Goal: Task Accomplishment & Management: Manage account settings

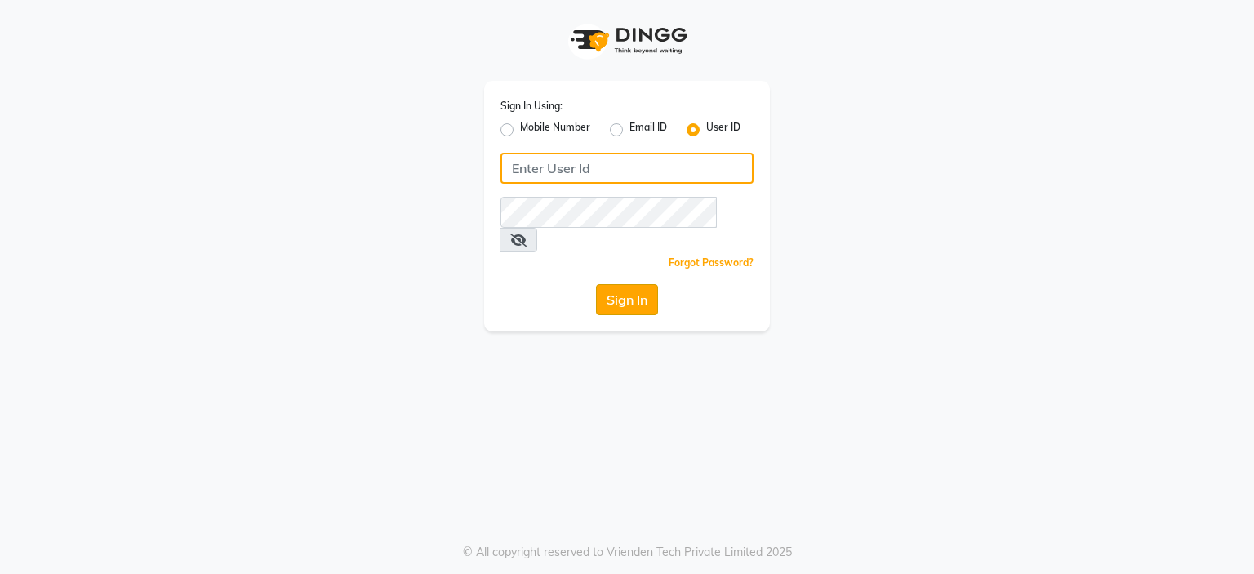
type input "klipsnkurls"
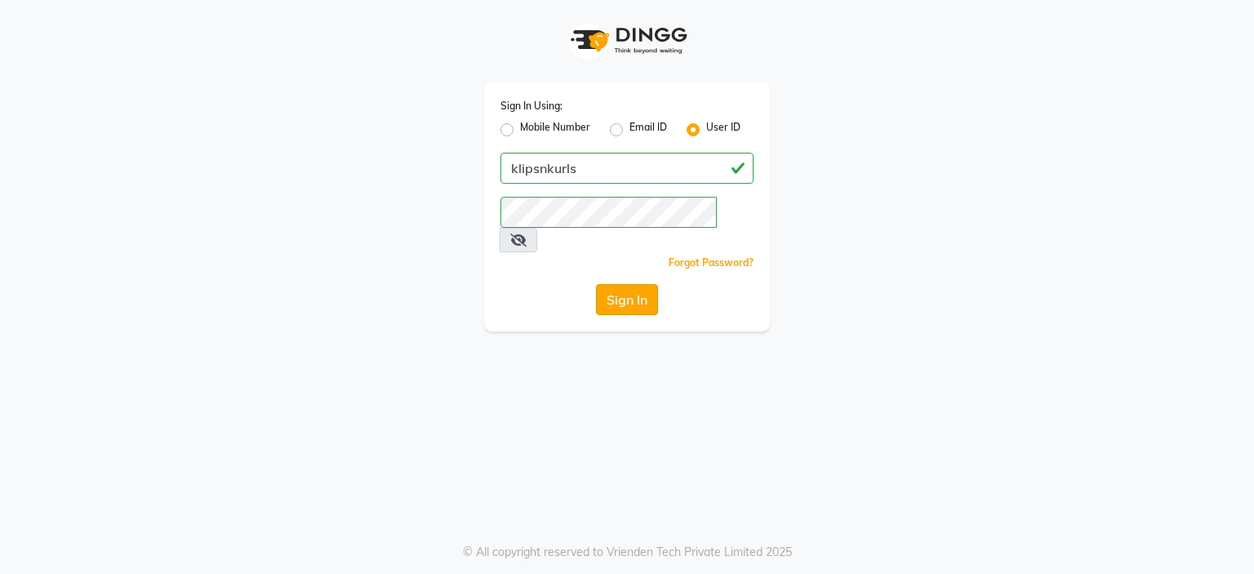
click at [620, 284] on button "Sign In" at bounding box center [627, 299] width 62 height 31
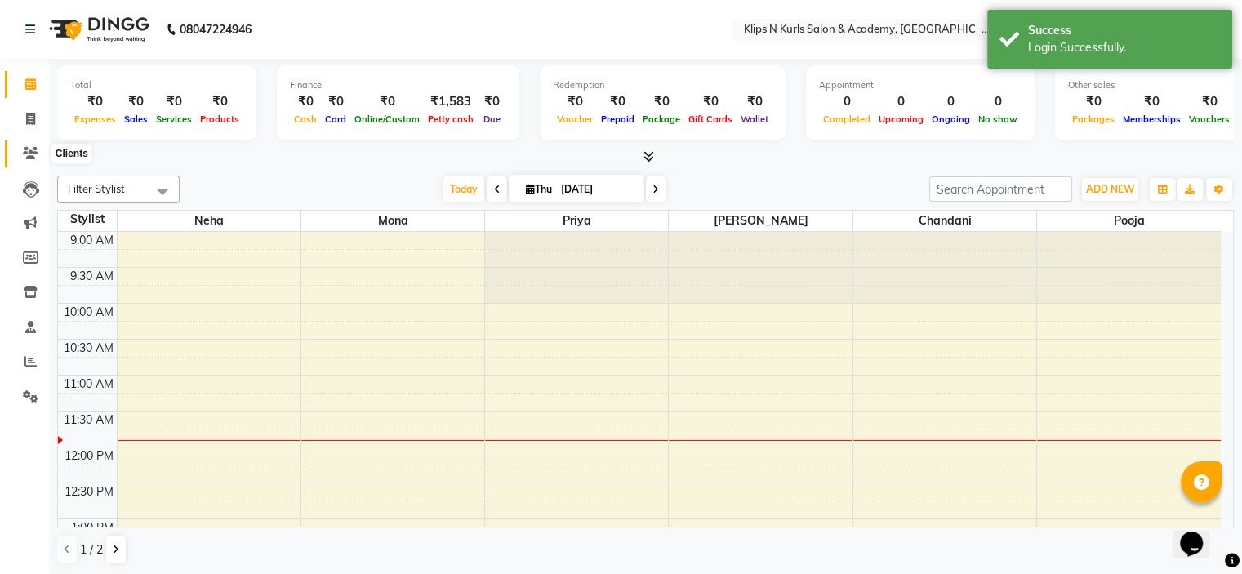
click at [29, 153] on icon at bounding box center [31, 153] width 16 height 12
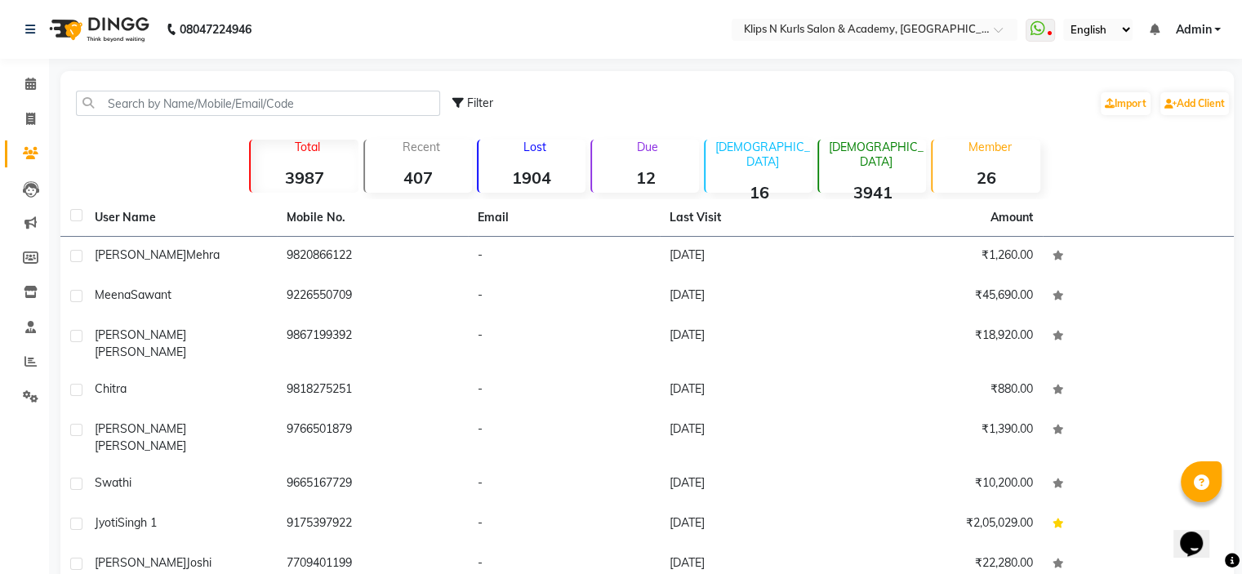
click at [520, 184] on strong "1904" at bounding box center [531, 177] width 107 height 20
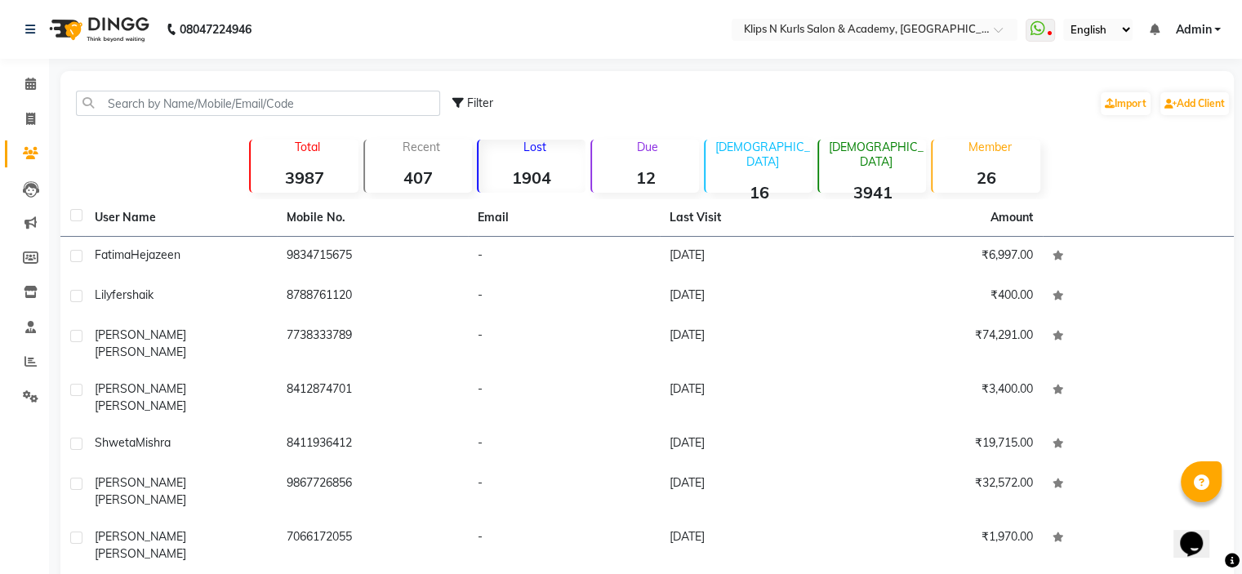
scroll to position [132, 0]
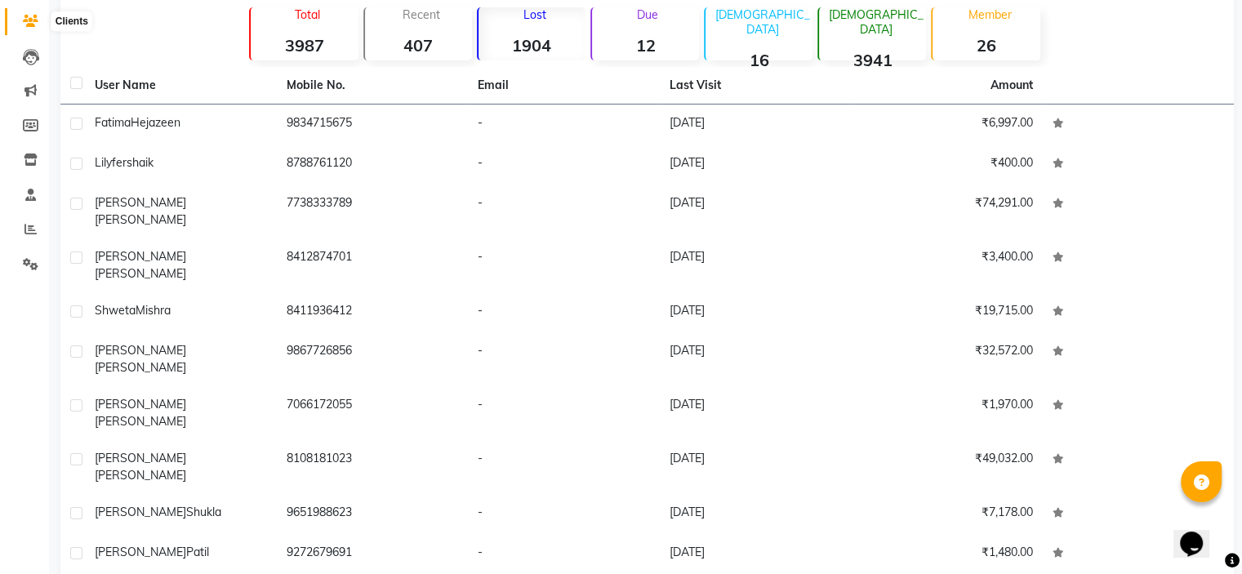
click at [38, 22] on span at bounding box center [30, 21] width 29 height 19
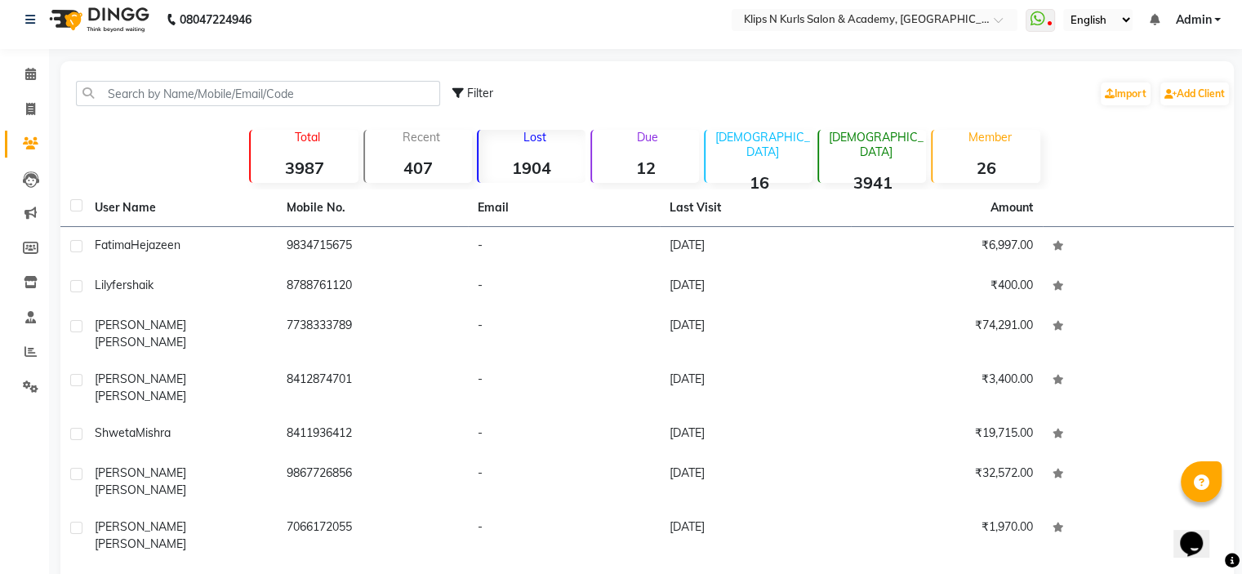
scroll to position [0, 0]
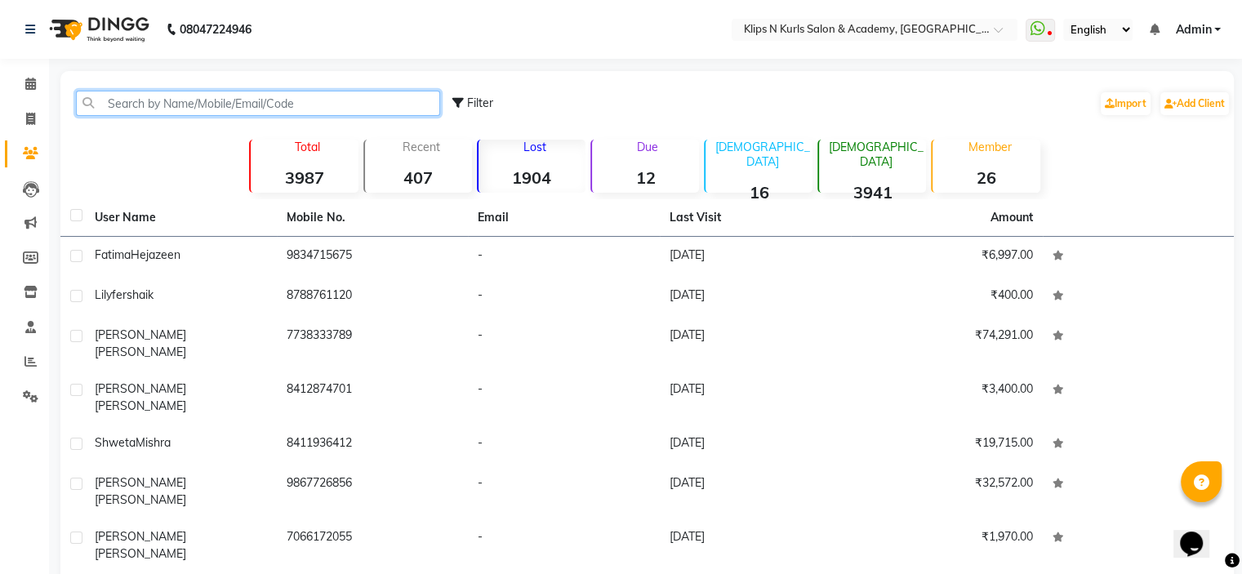
click at [162, 105] on input "text" at bounding box center [258, 103] width 364 height 25
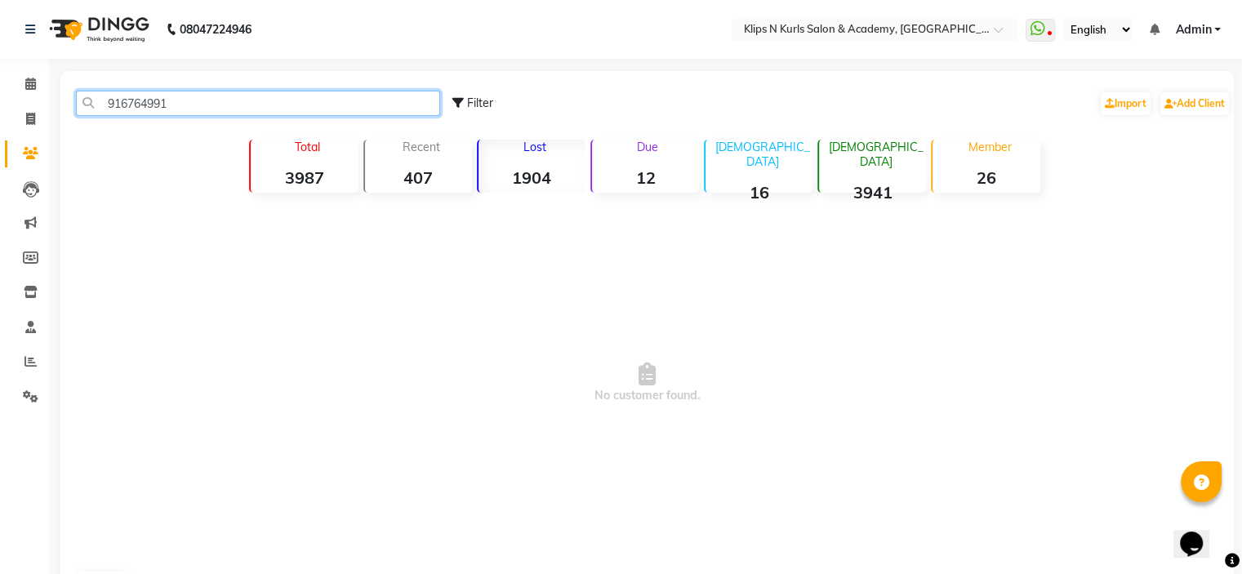
click at [128, 104] on input "916764991" at bounding box center [258, 103] width 364 height 25
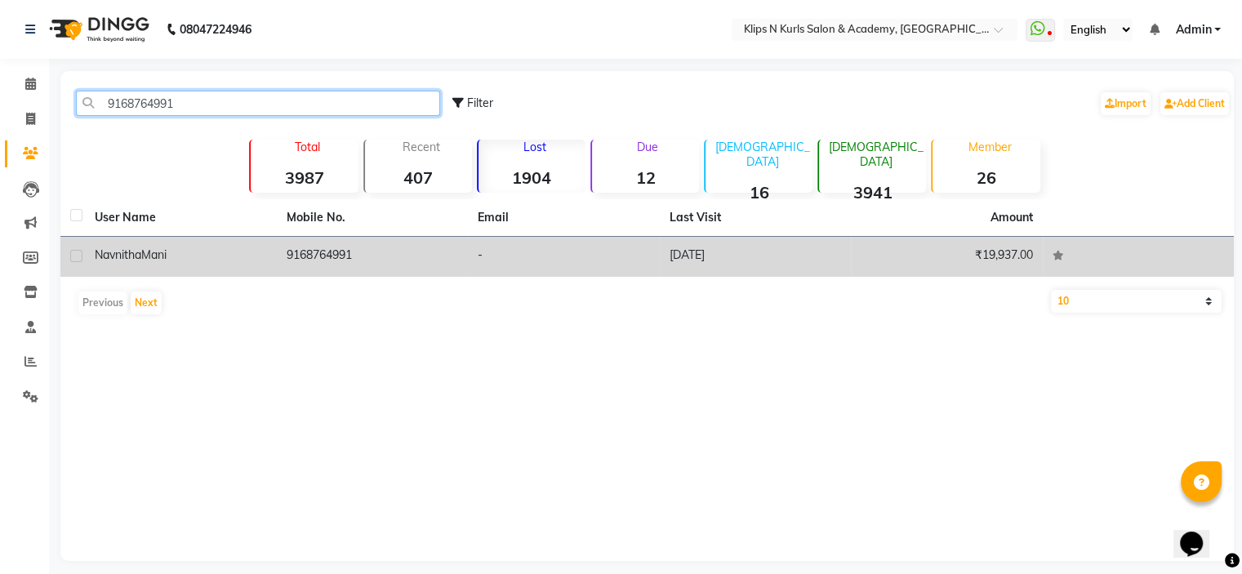
type input "9168764991"
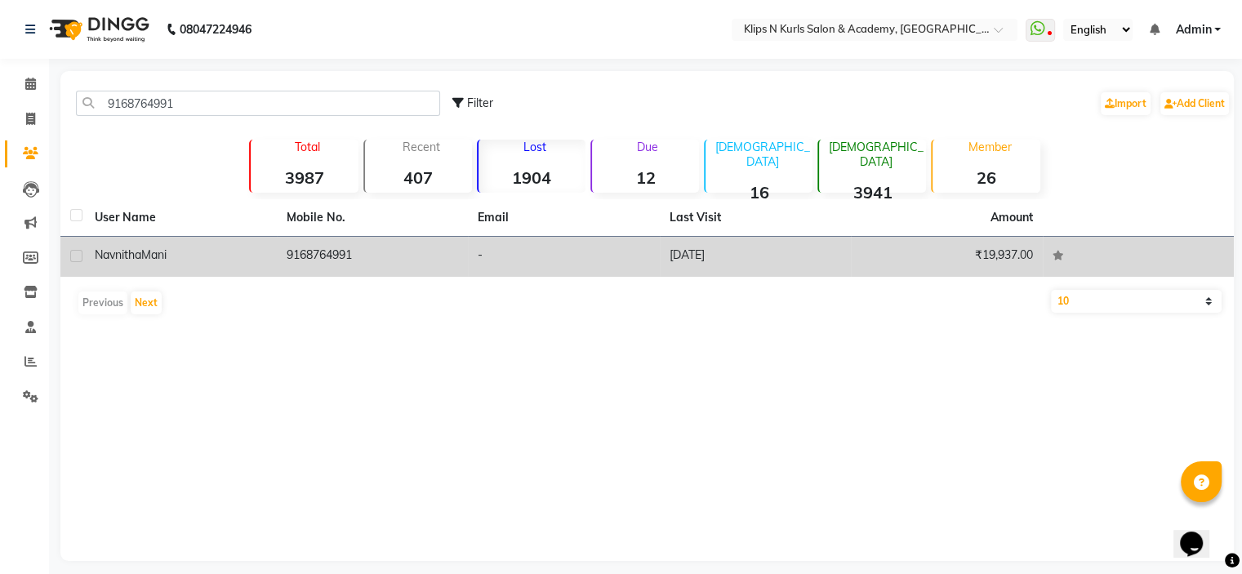
click at [270, 257] on td "Navnitha Mani" at bounding box center [181, 257] width 192 height 40
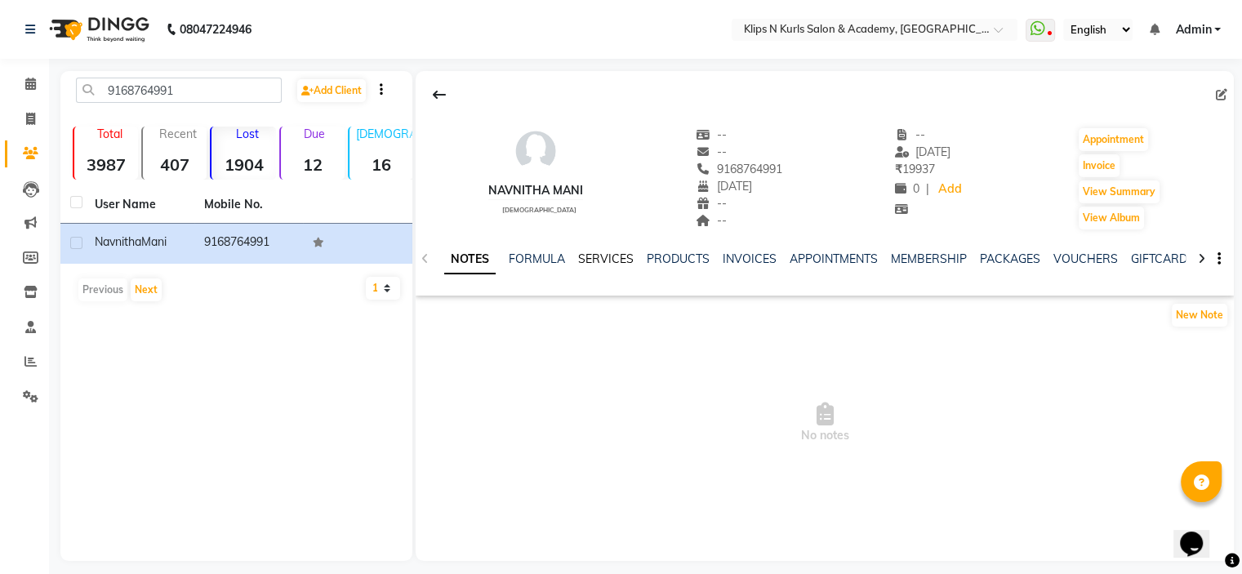
click at [605, 260] on link "SERVICES" at bounding box center [606, 258] width 56 height 15
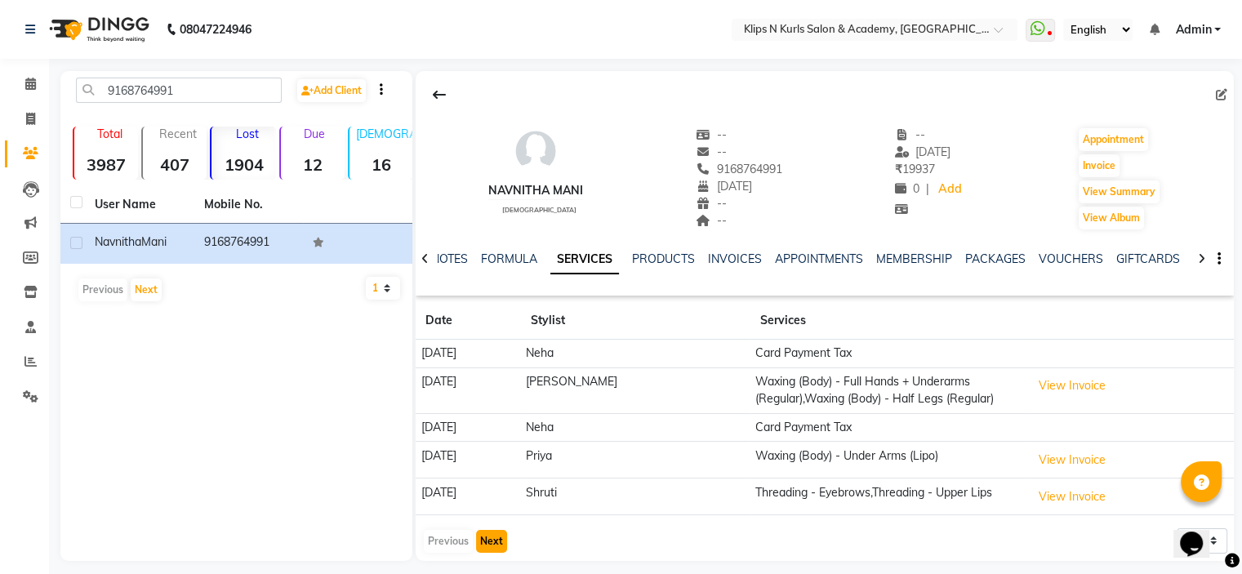
click at [490, 538] on button "Next" at bounding box center [491, 541] width 31 height 23
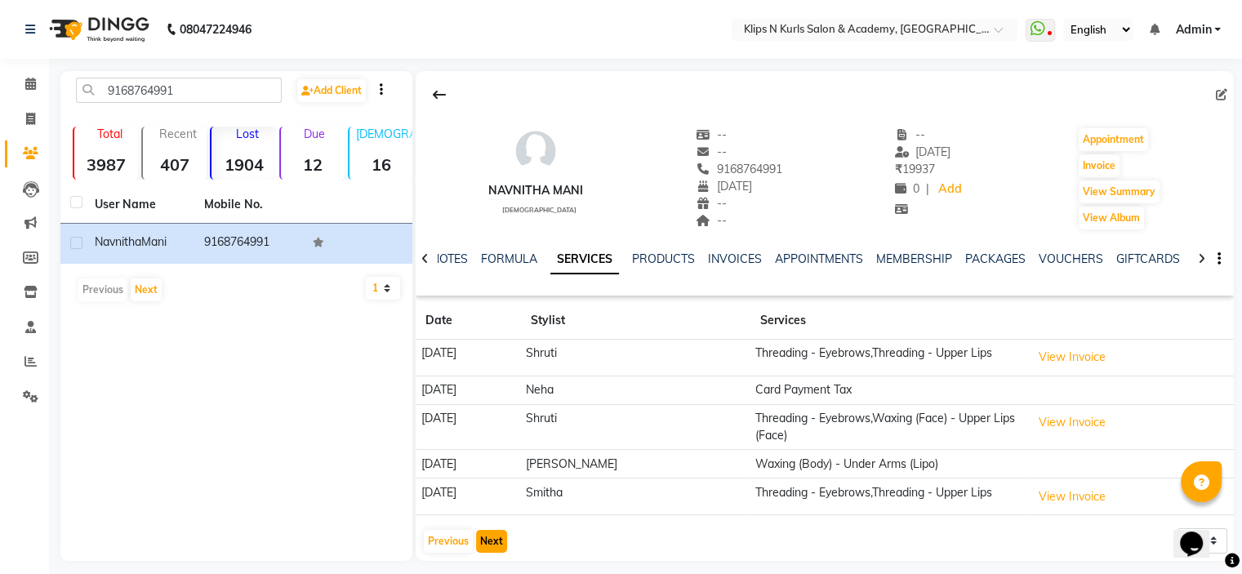
click at [490, 538] on button "Next" at bounding box center [491, 541] width 31 height 23
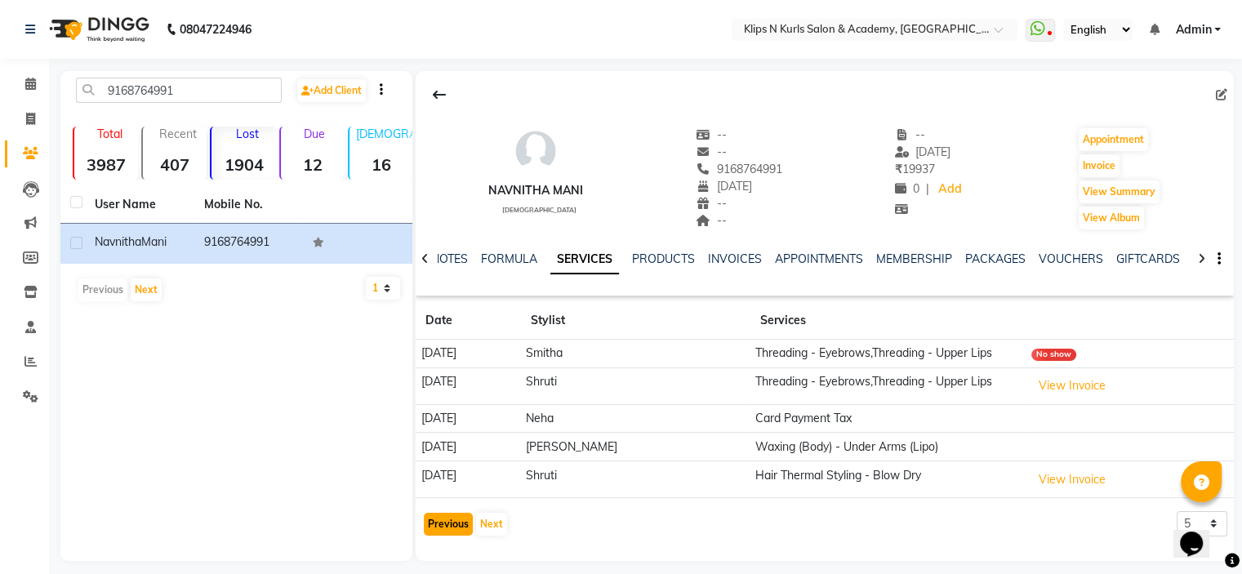
click at [443, 528] on button "Previous" at bounding box center [448, 524] width 49 height 23
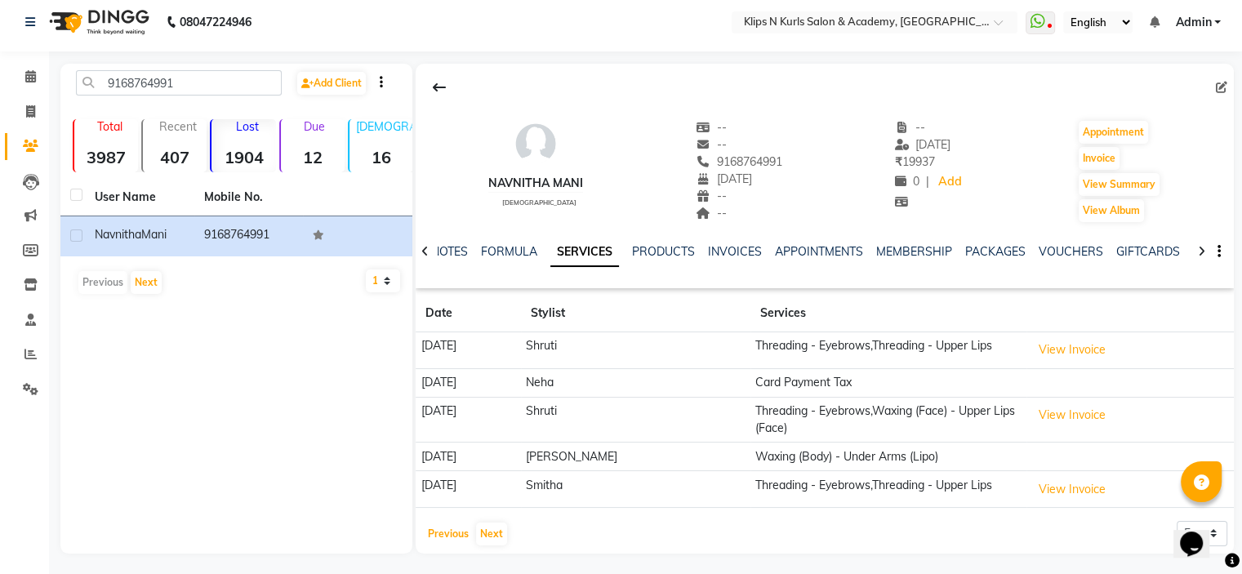
scroll to position [11, 0]
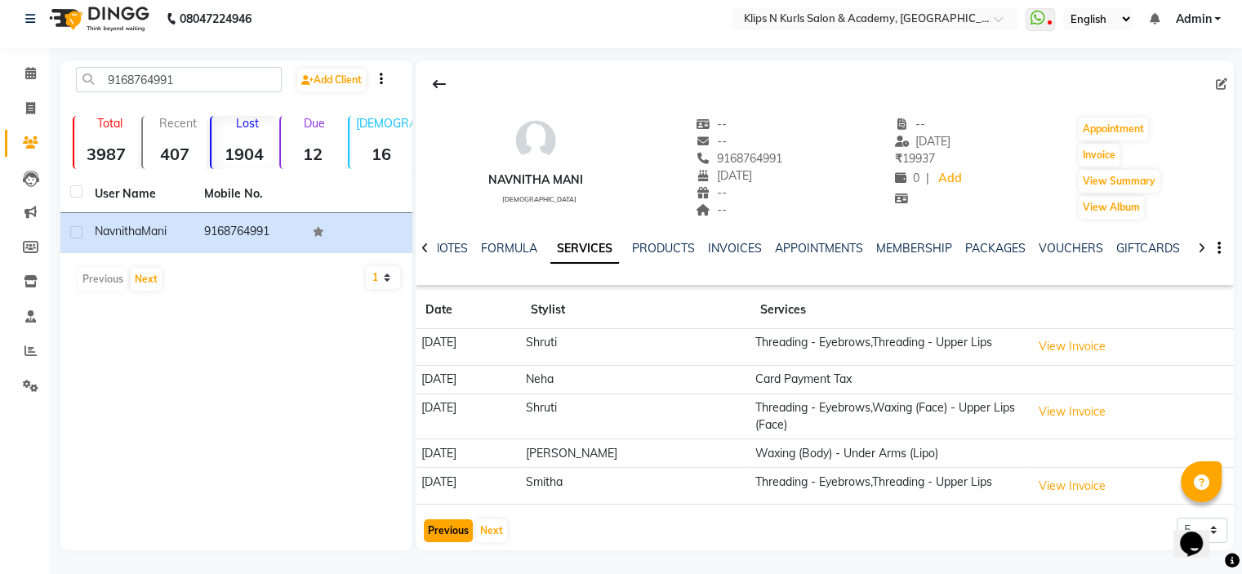
click at [447, 527] on button "Previous" at bounding box center [448, 530] width 49 height 23
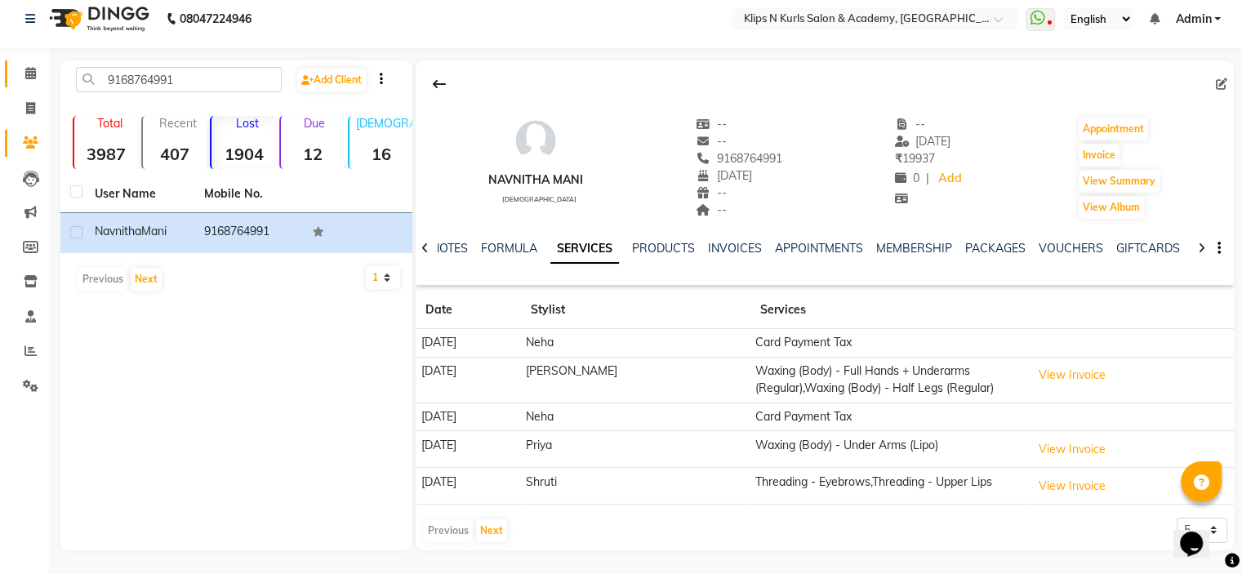
click at [32, 83] on link "Calendar" at bounding box center [24, 73] width 39 height 27
click at [32, 79] on icon at bounding box center [30, 73] width 11 height 12
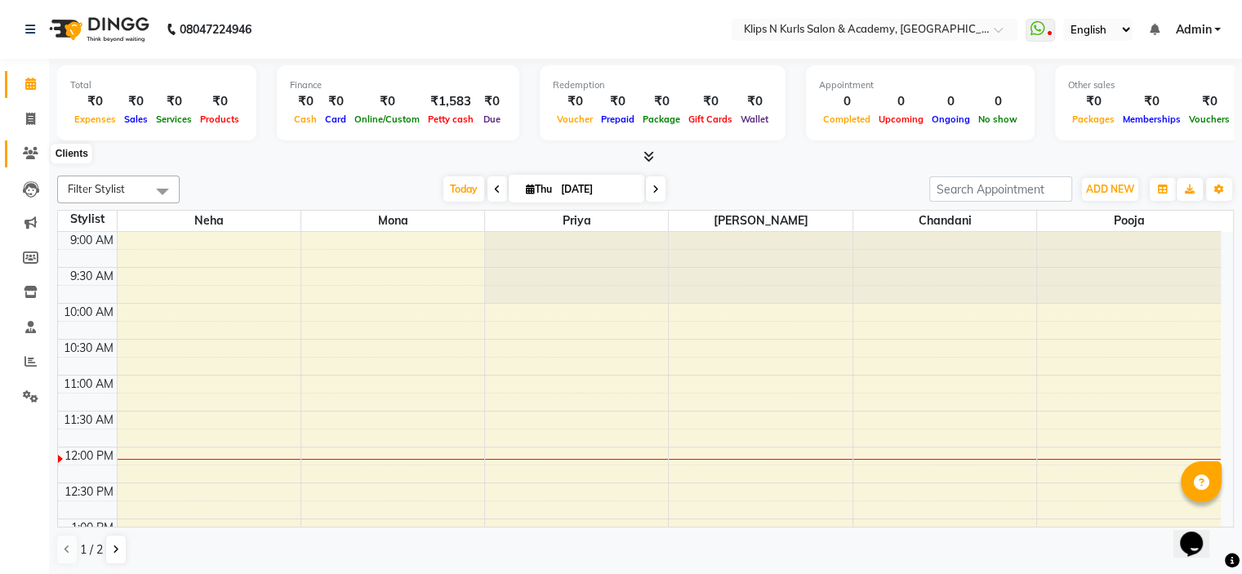
click at [35, 153] on icon at bounding box center [31, 153] width 16 height 12
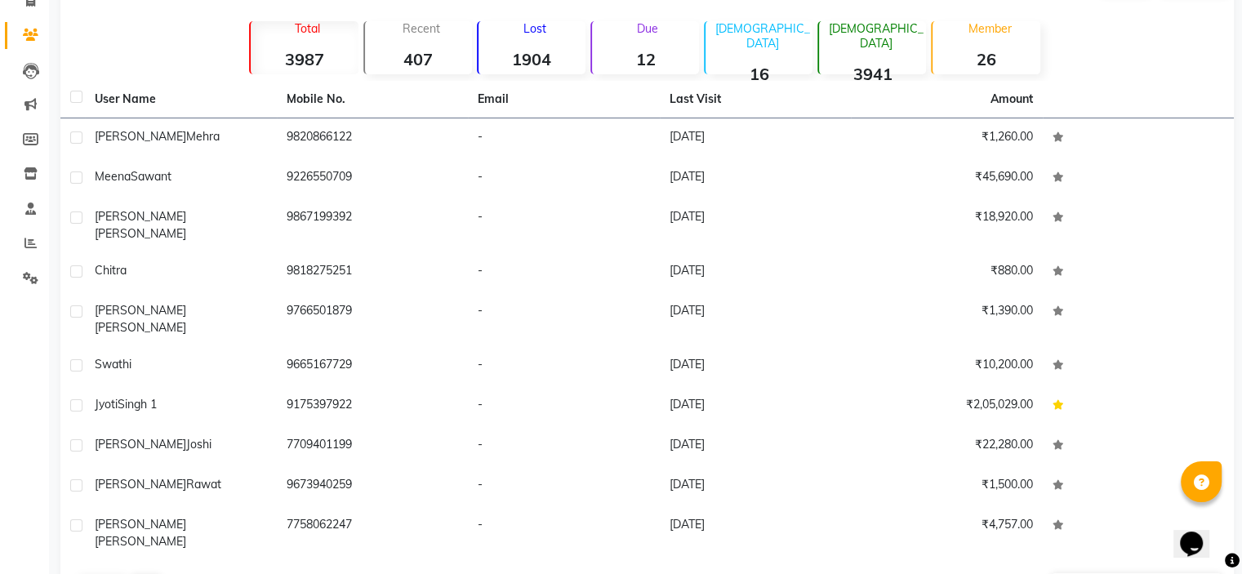
scroll to position [132, 0]
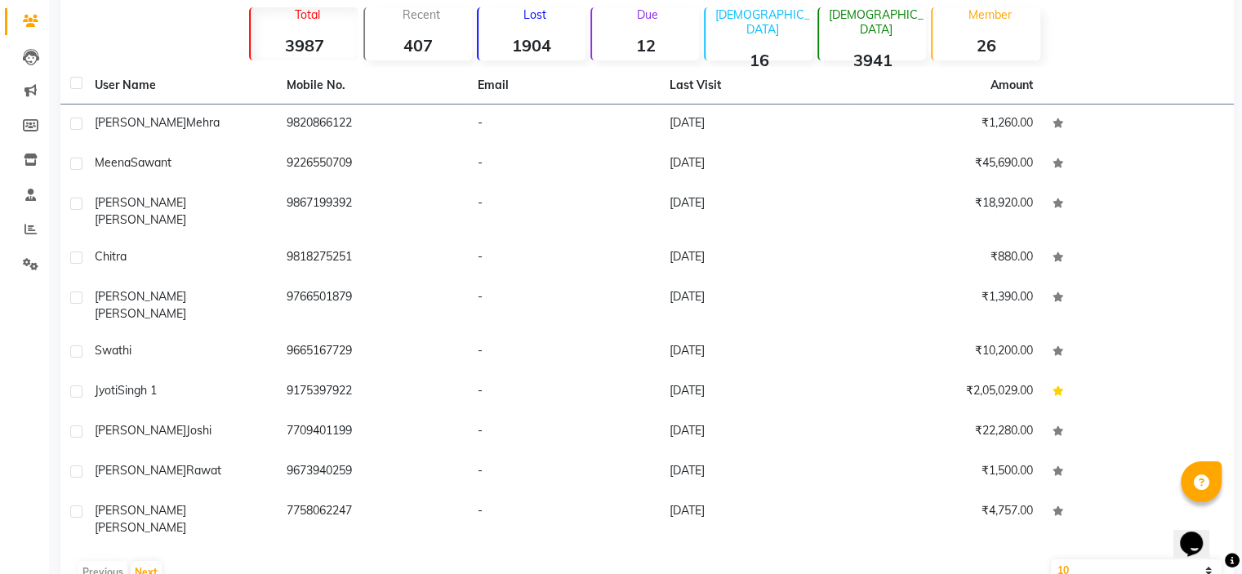
click at [518, 38] on strong "1904" at bounding box center [531, 45] width 107 height 20
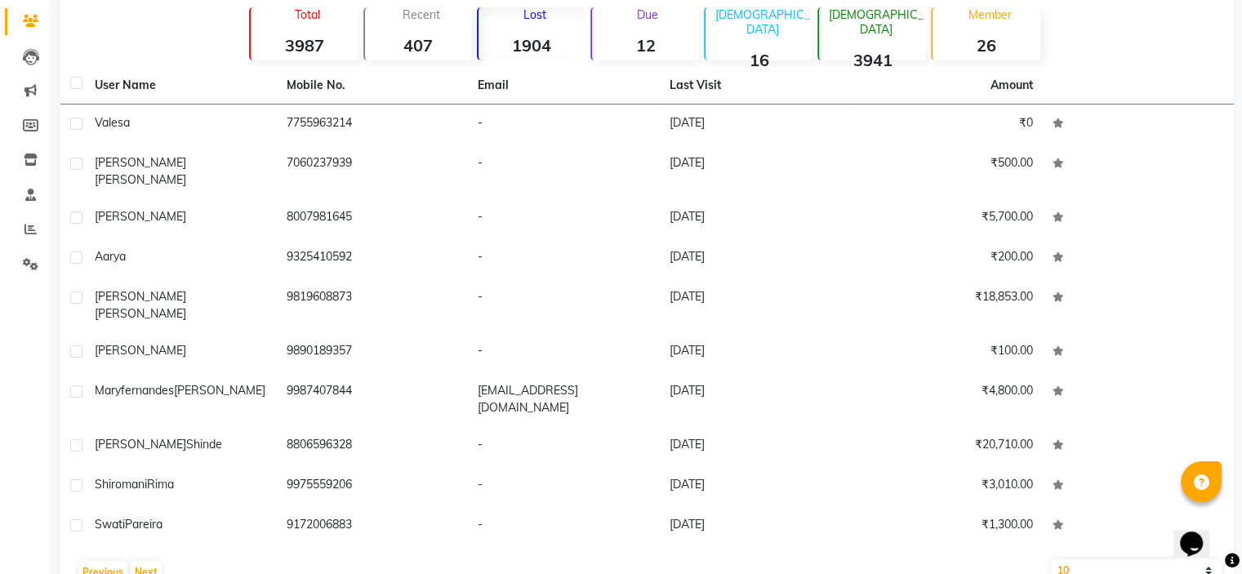
click at [637, 42] on strong "12" at bounding box center [645, 45] width 107 height 20
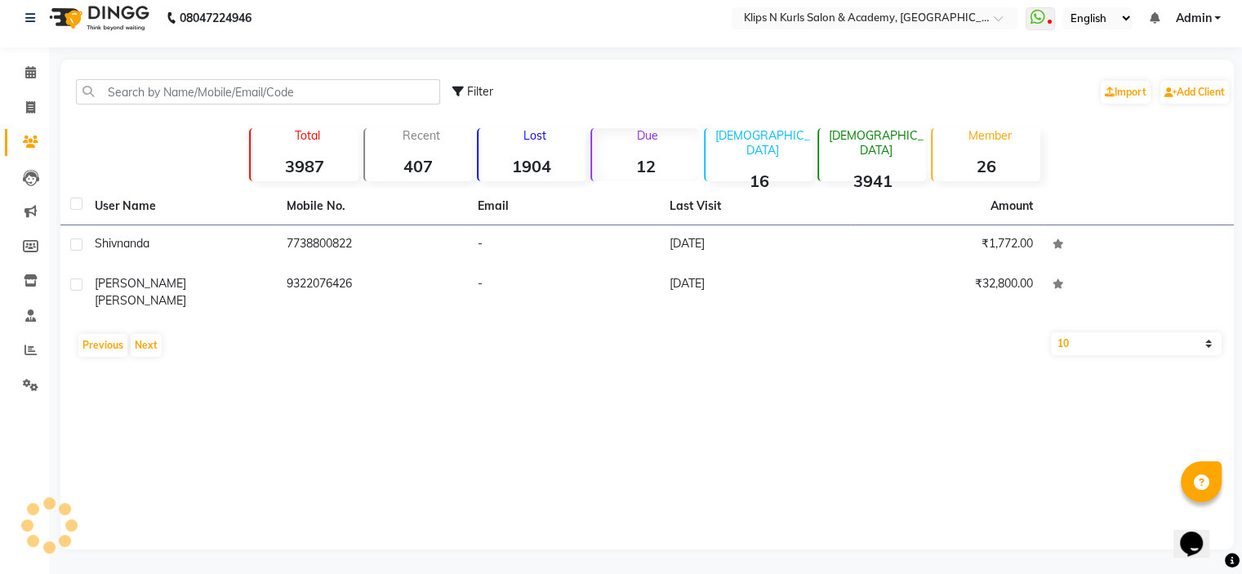
scroll to position [11, 0]
click at [309, 140] on p "Total" at bounding box center [307, 136] width 100 height 15
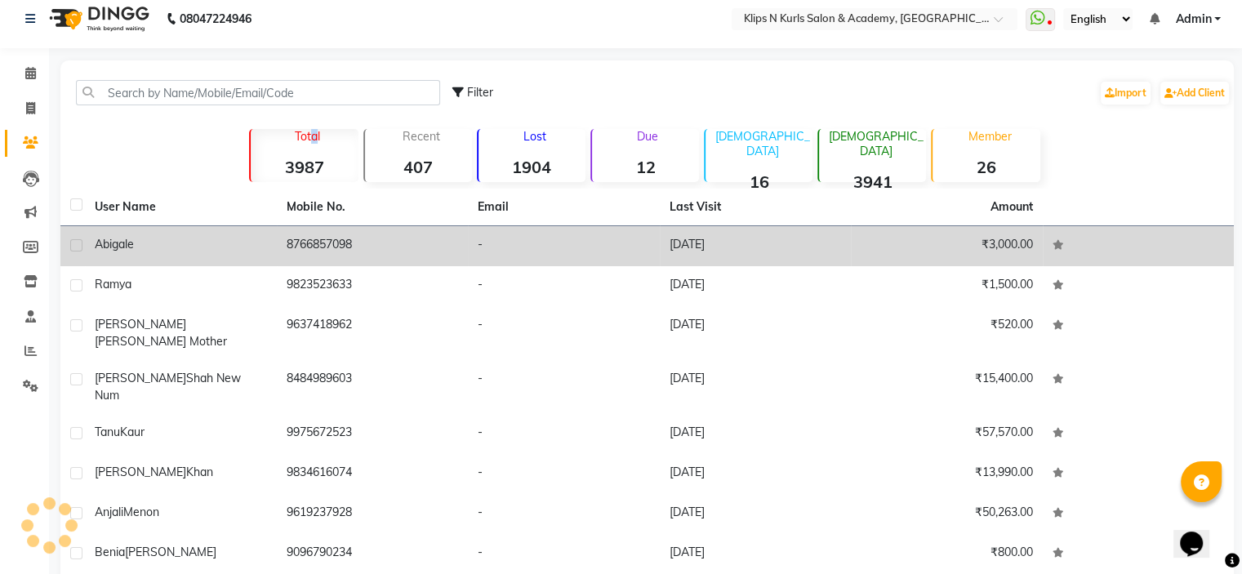
scroll to position [132, 0]
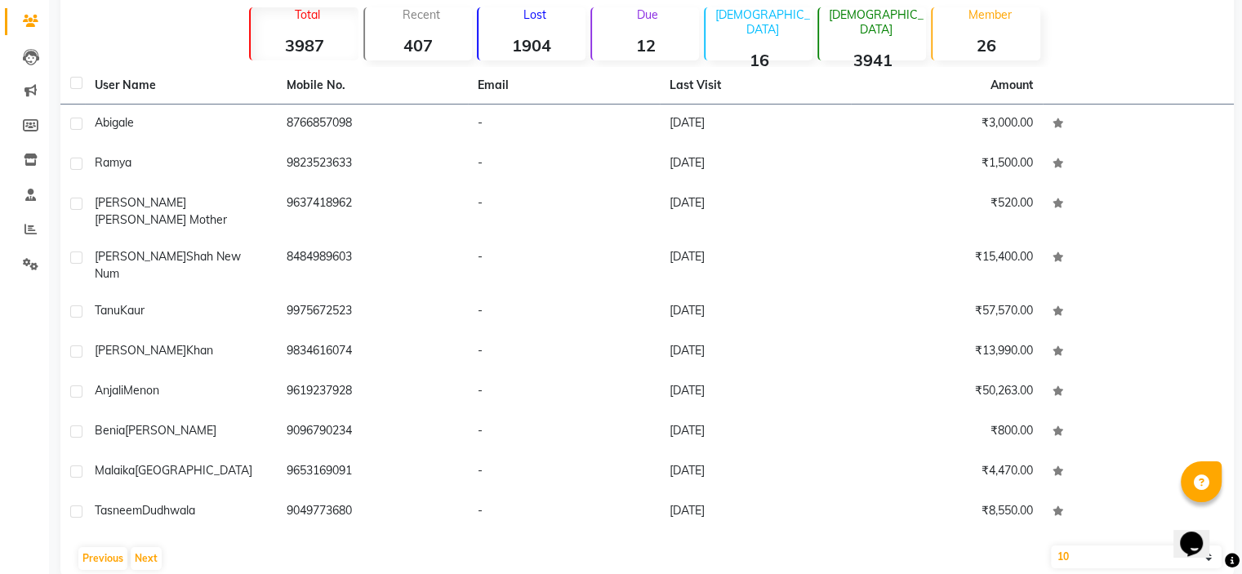
click at [526, 25] on div "Lost 1904" at bounding box center [531, 33] width 109 height 53
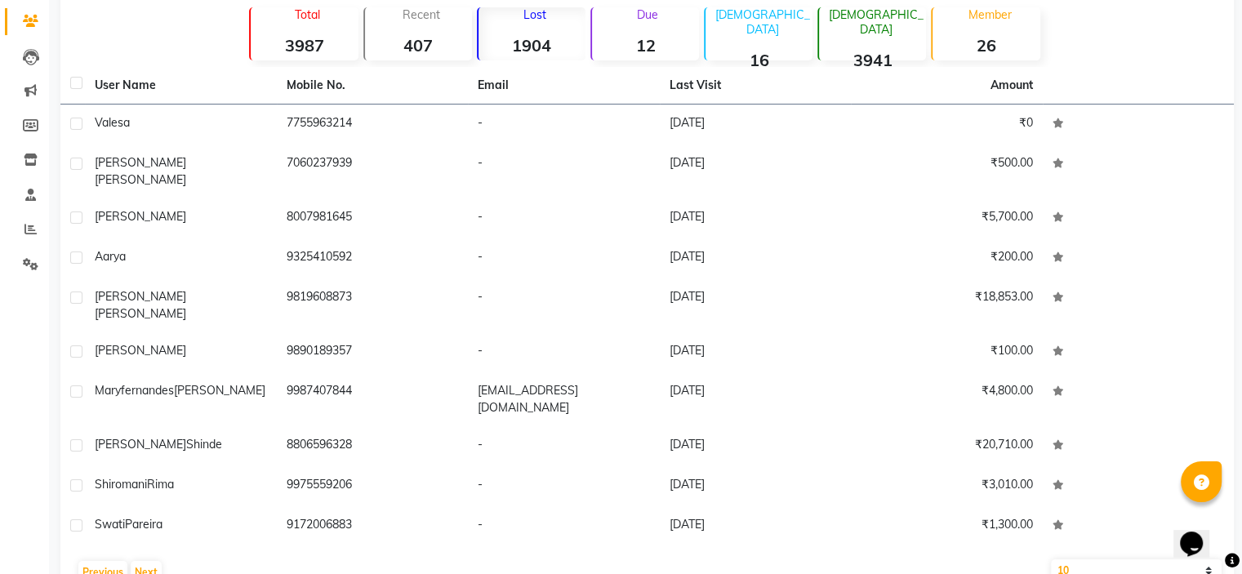
click at [642, 23] on div "Due 12" at bounding box center [644, 33] width 109 height 53
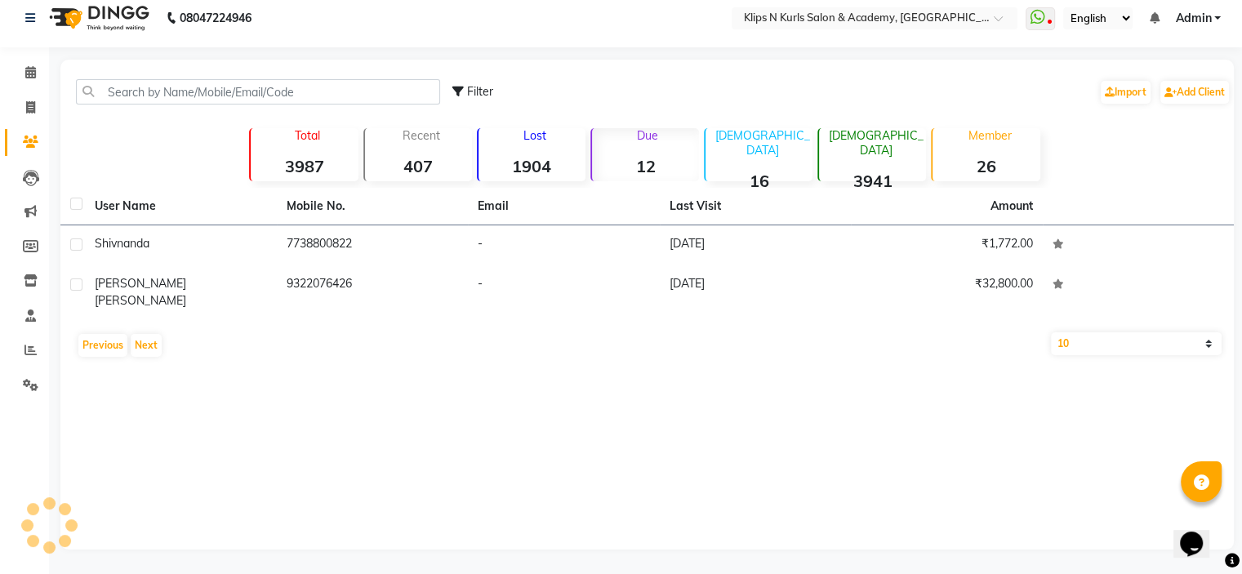
scroll to position [11, 0]
click at [410, 145] on div "Recent 407" at bounding box center [417, 155] width 109 height 53
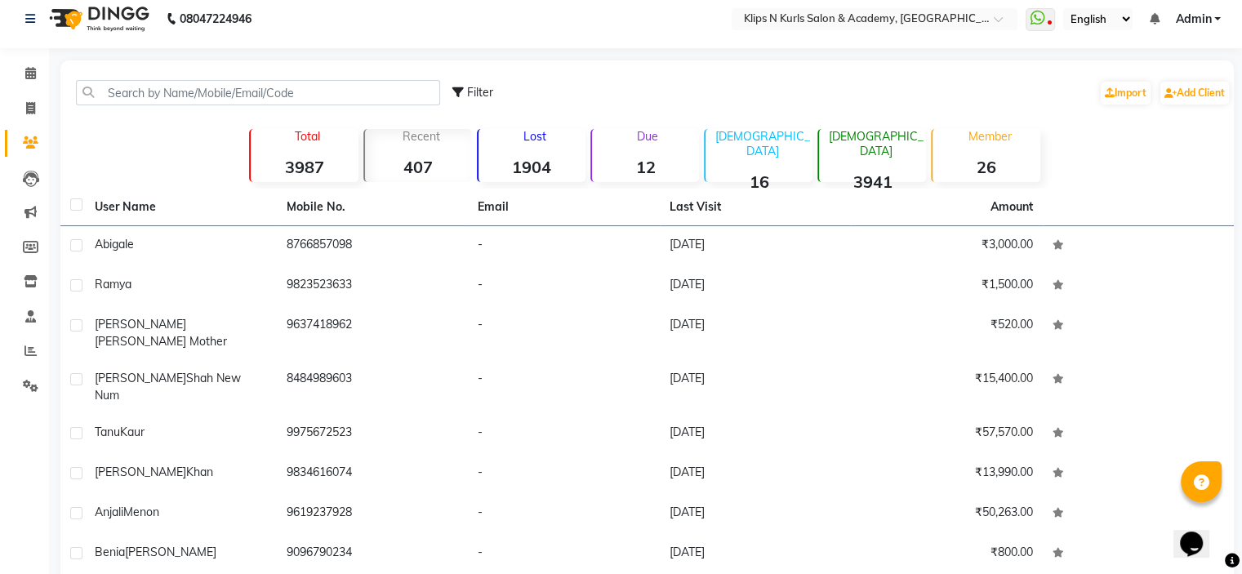
scroll to position [132, 0]
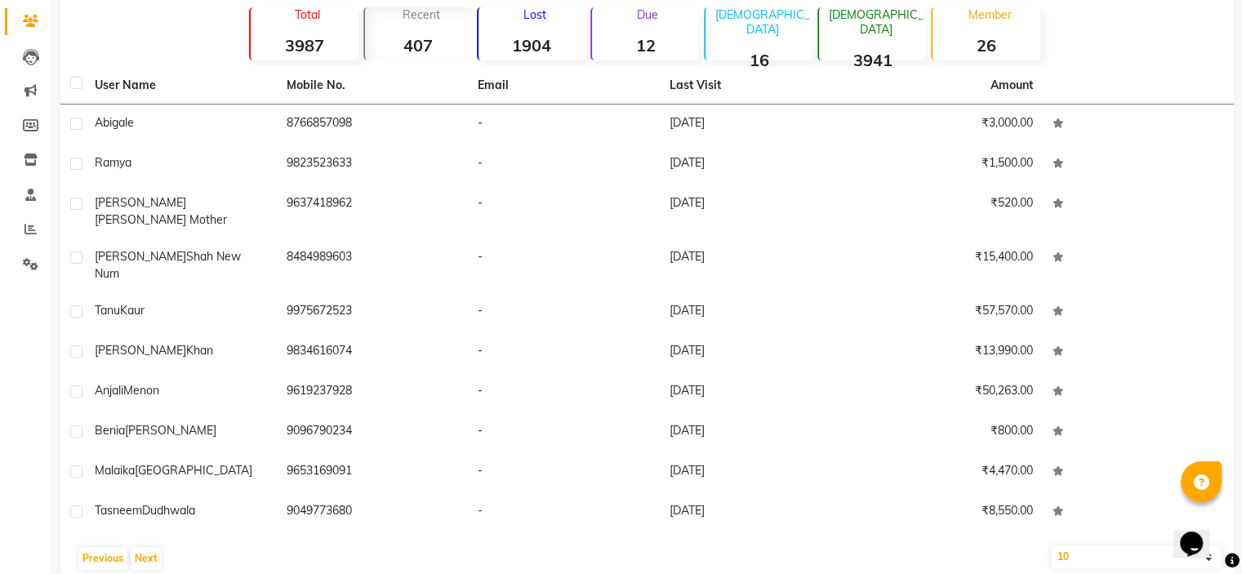
click at [321, 162] on div "Filter Import Add Client Total 3987 Recent 407 Lost 1904 Due 12 [DEMOGRAPHIC_DA…" at bounding box center [646, 258] width 1173 height 639
click at [551, 42] on strong "1904" at bounding box center [531, 45] width 107 height 20
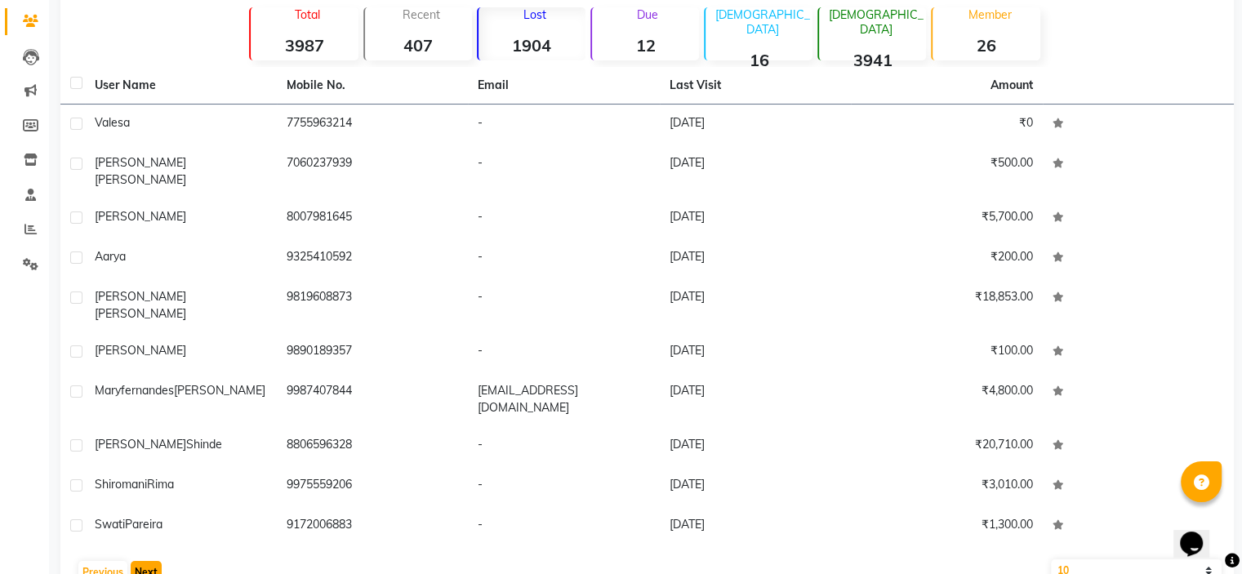
click at [141, 561] on button "Next" at bounding box center [146, 572] width 31 height 23
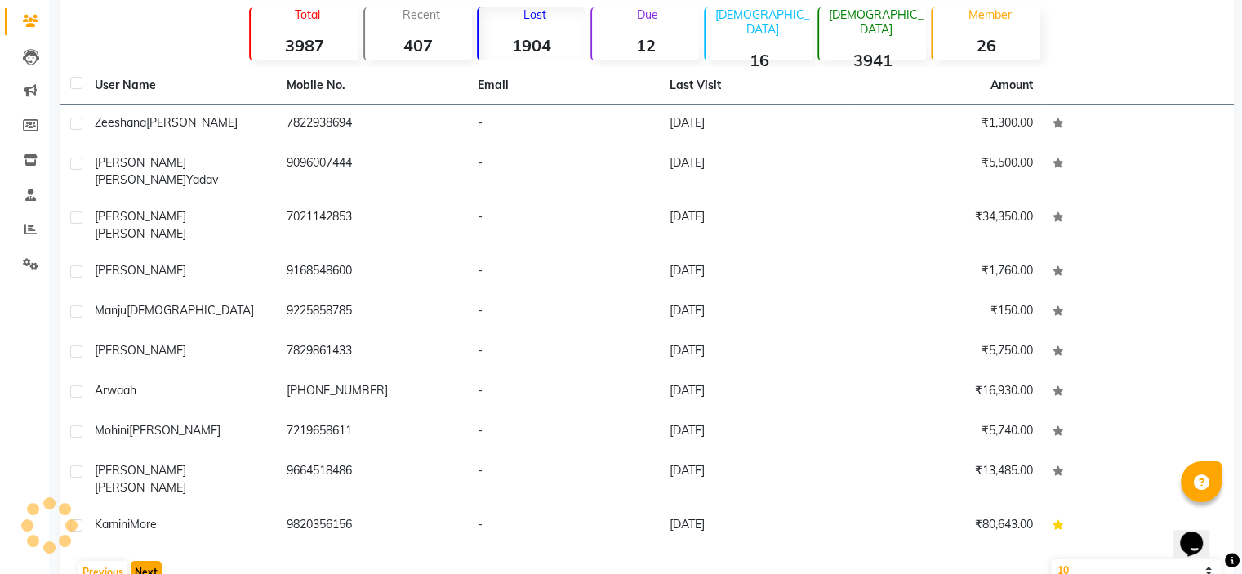
click at [141, 561] on button "Next" at bounding box center [146, 572] width 31 height 23
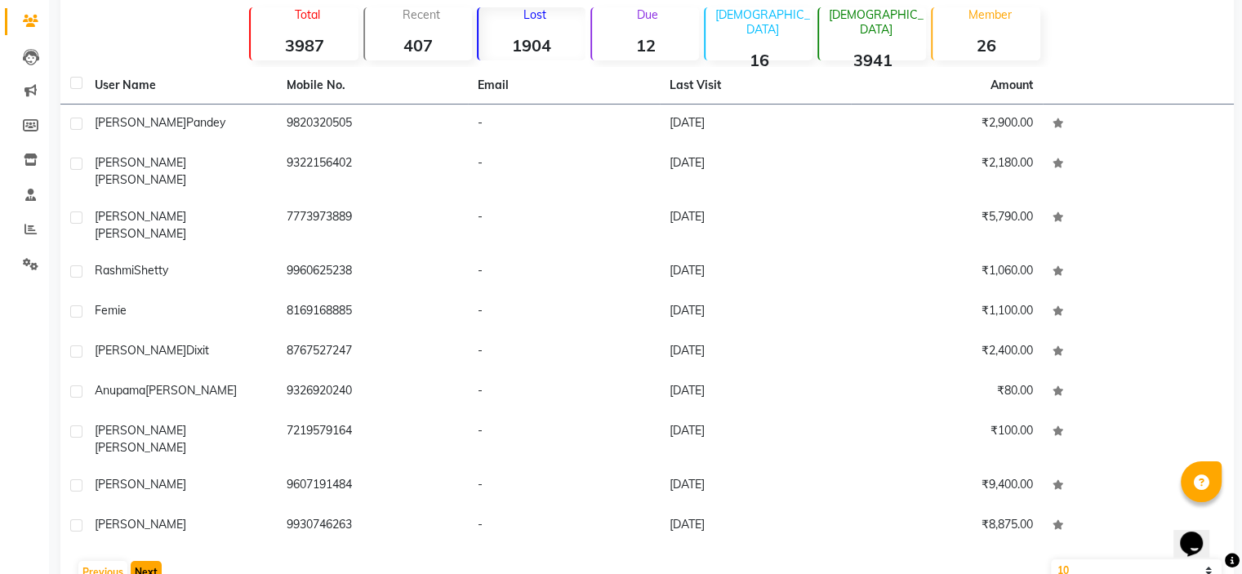
click at [141, 561] on button "Next" at bounding box center [146, 572] width 31 height 23
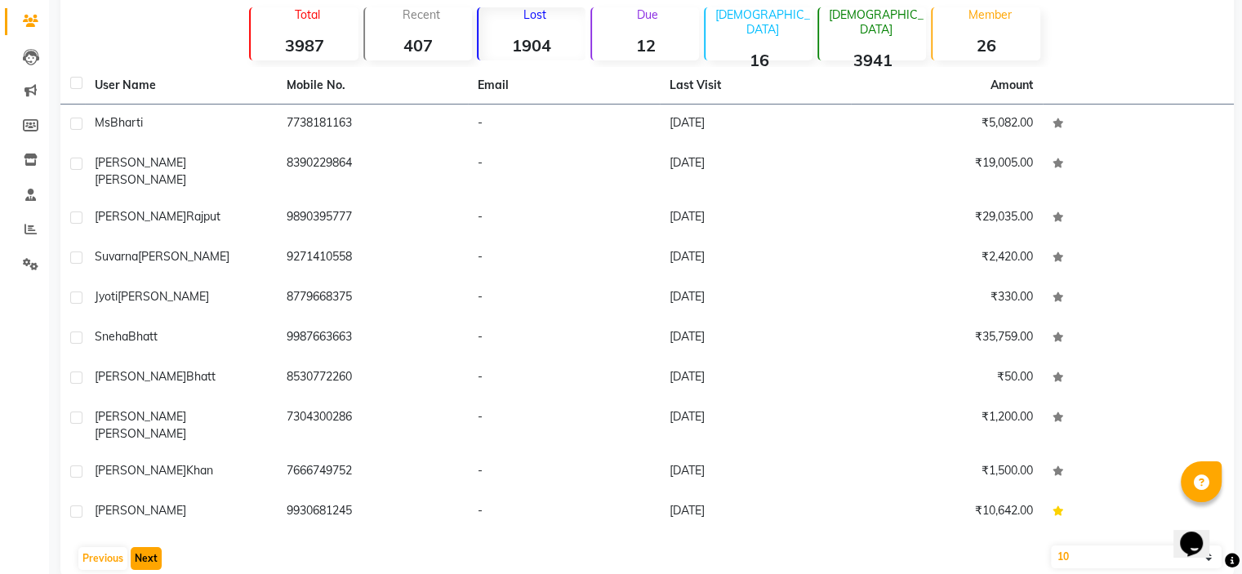
click at [141, 547] on button "Next" at bounding box center [146, 558] width 31 height 23
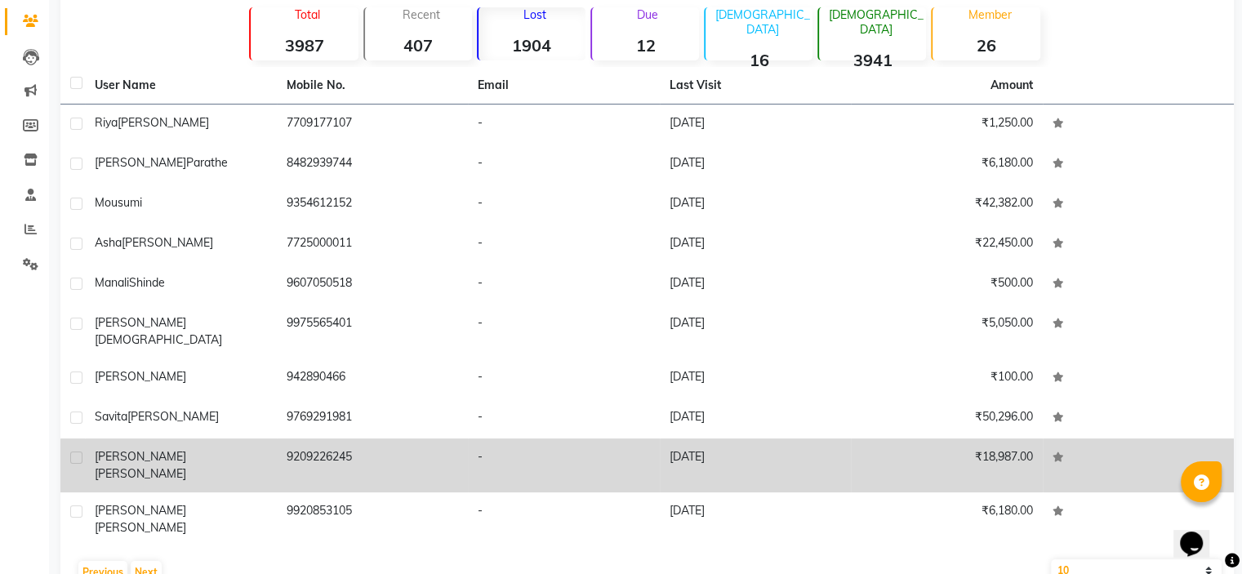
click at [602, 438] on td "-" at bounding box center [564, 465] width 192 height 54
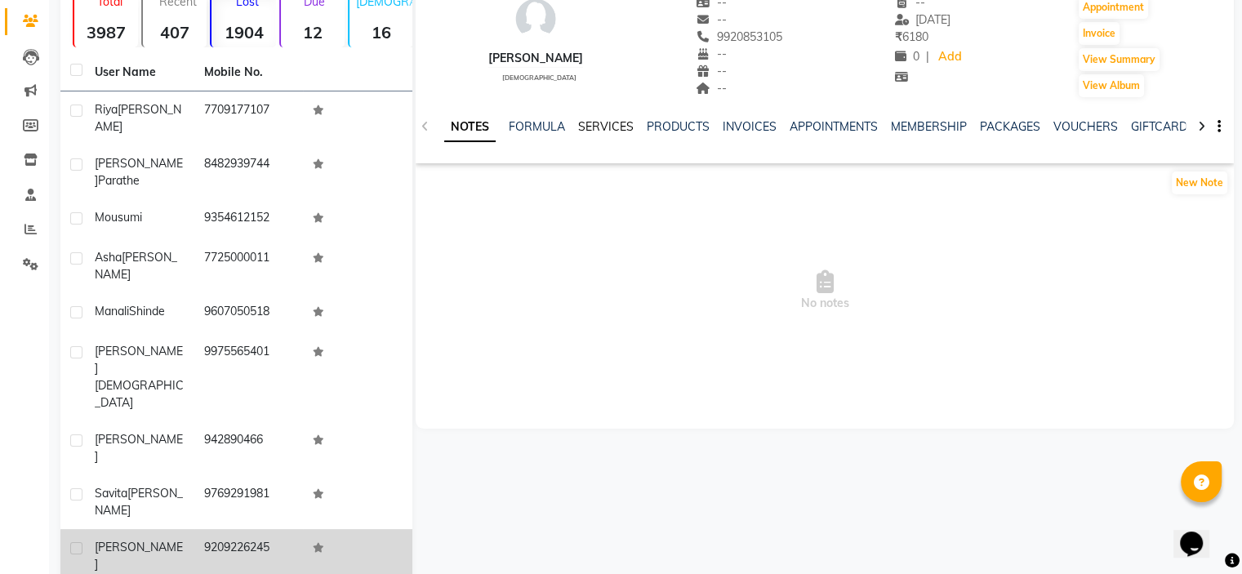
click at [615, 131] on link "SERVICES" at bounding box center [606, 126] width 56 height 15
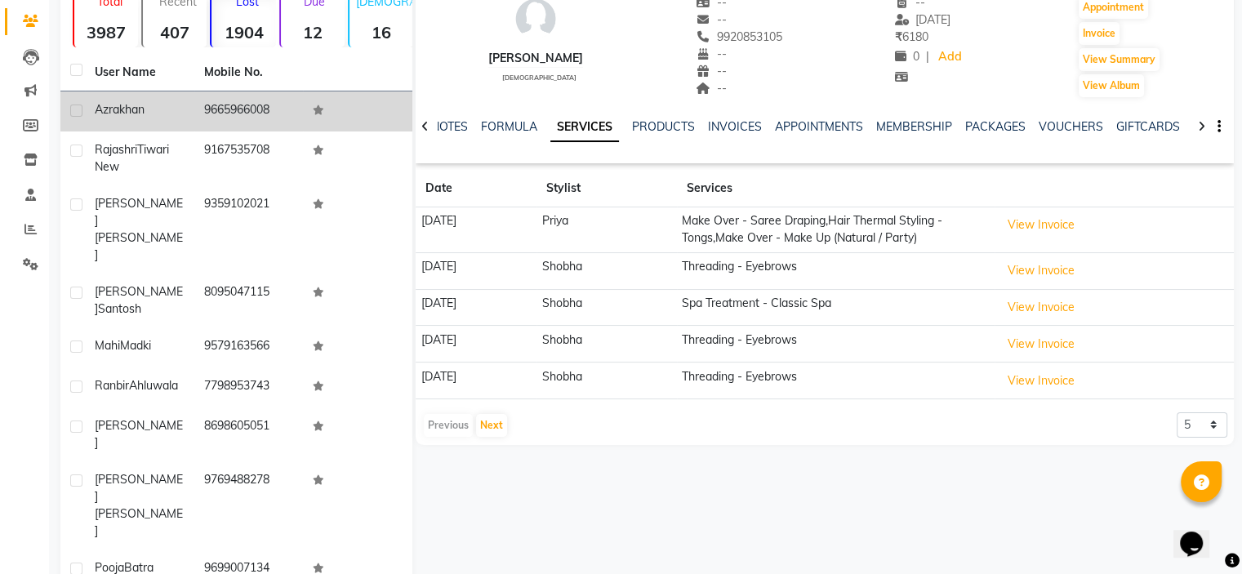
click at [185, 115] on td "[PERSON_NAME]" at bounding box center [139, 111] width 109 height 40
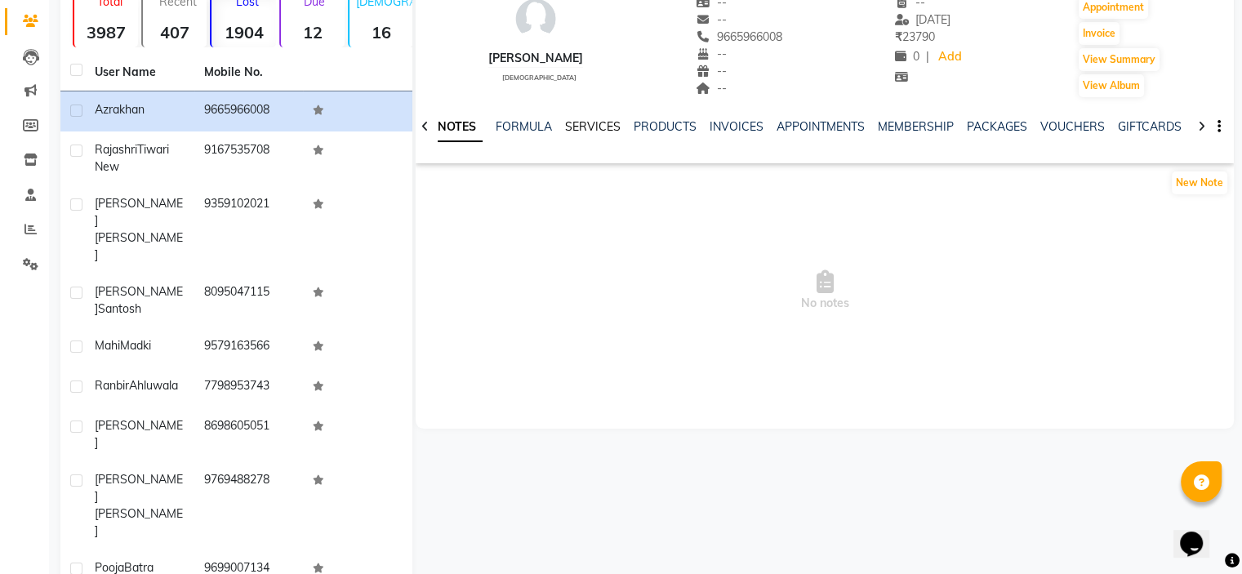
click at [591, 127] on link "SERVICES" at bounding box center [593, 126] width 56 height 15
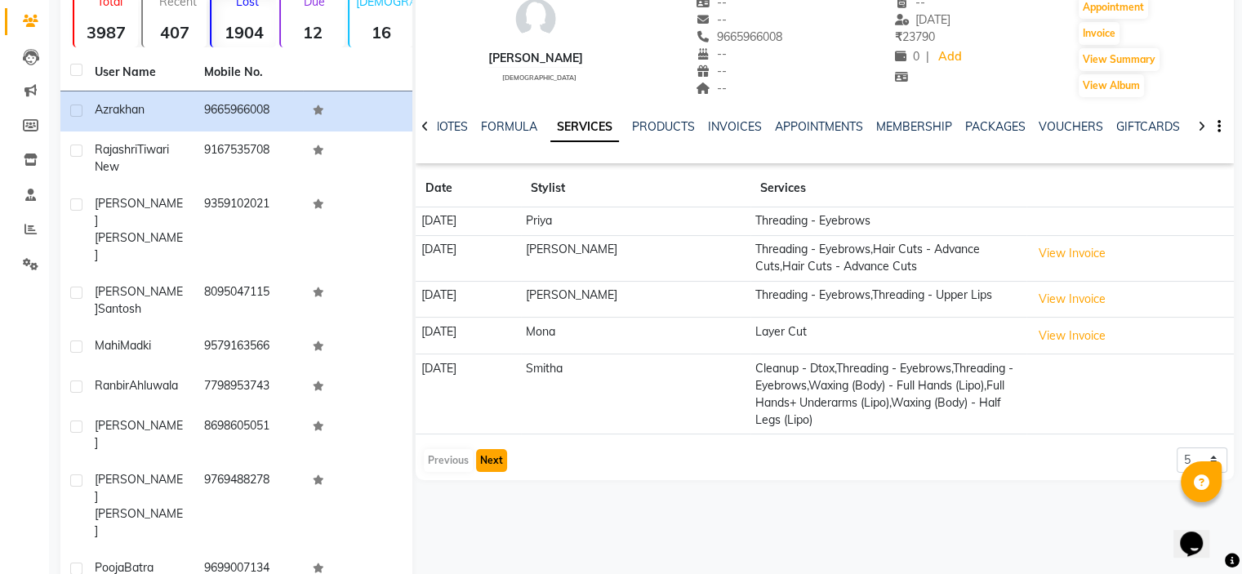
click at [493, 467] on button "Next" at bounding box center [491, 460] width 31 height 23
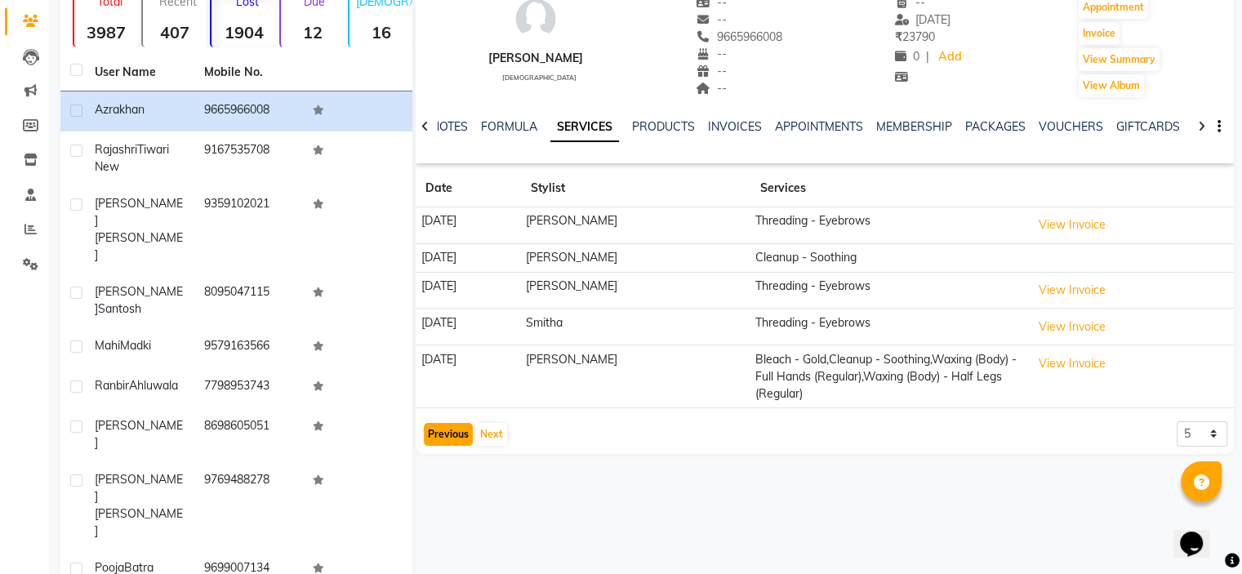
click at [431, 438] on button "Previous" at bounding box center [448, 434] width 49 height 23
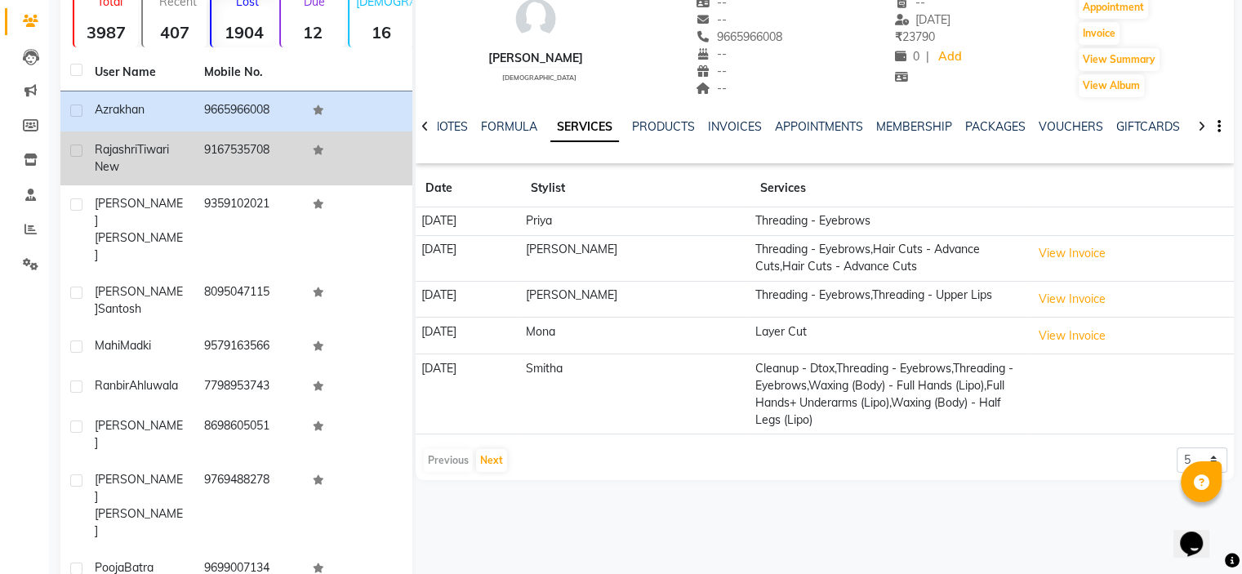
click at [180, 162] on div "[PERSON_NAME] New" at bounding box center [140, 158] width 90 height 34
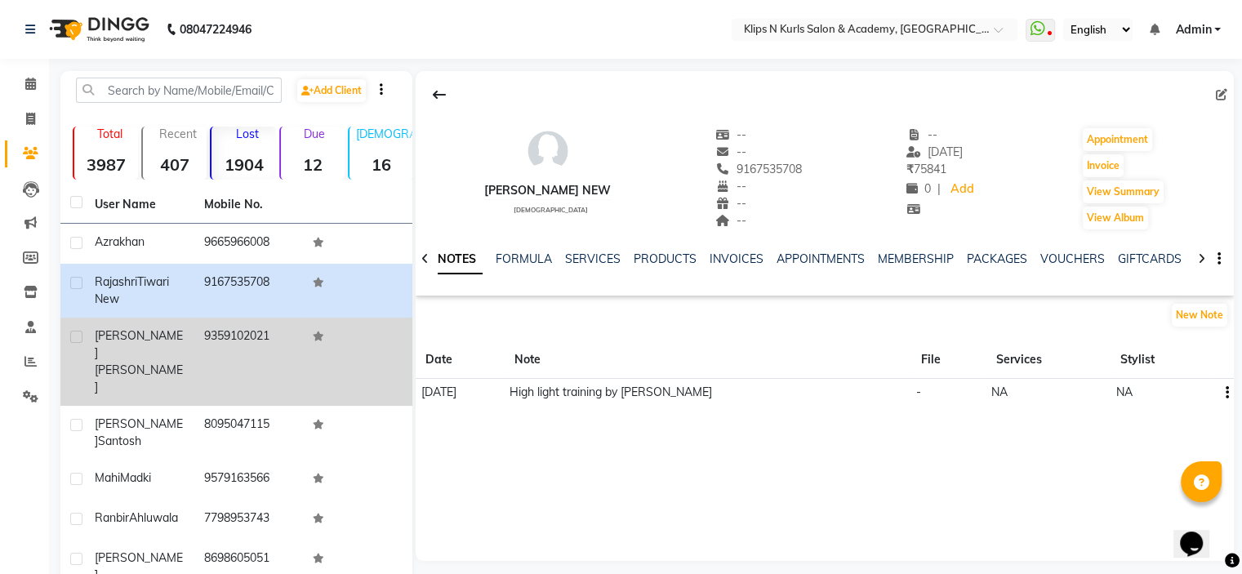
click at [201, 336] on td "9359102021" at bounding box center [248, 362] width 109 height 88
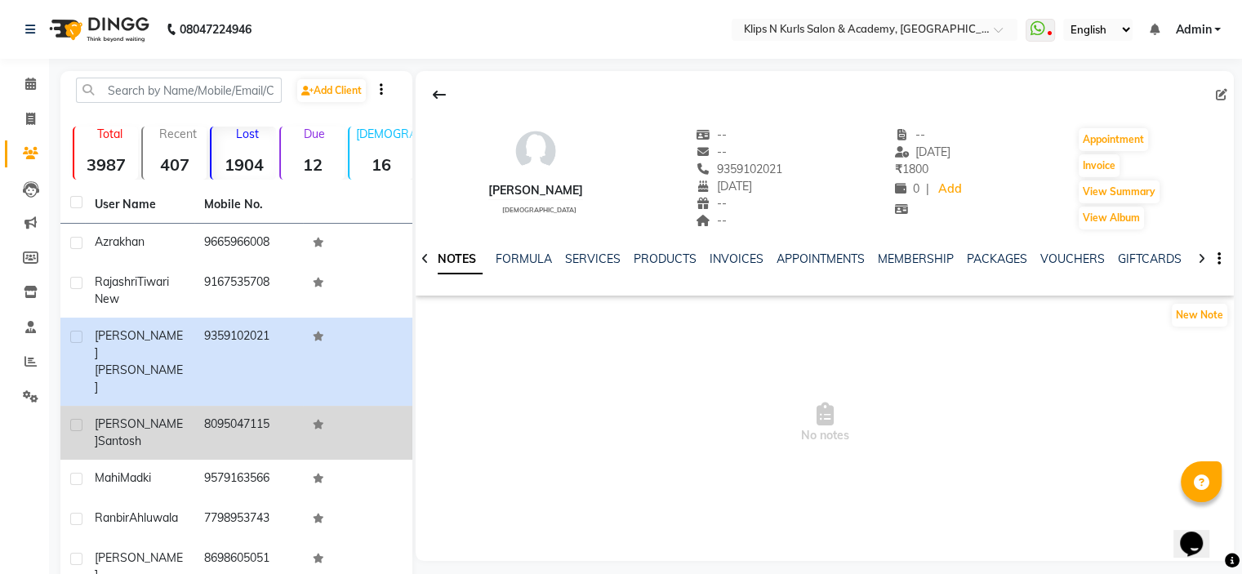
click at [111, 416] on span "[PERSON_NAME]" at bounding box center [139, 432] width 88 height 32
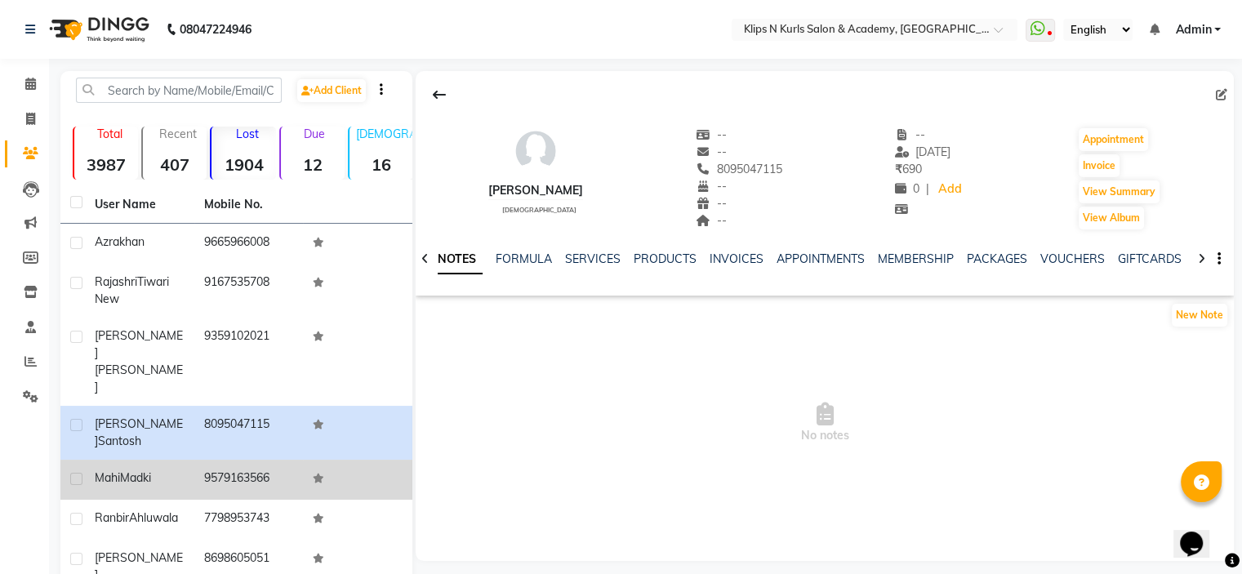
click at [207, 460] on td "9579163566" at bounding box center [248, 480] width 109 height 40
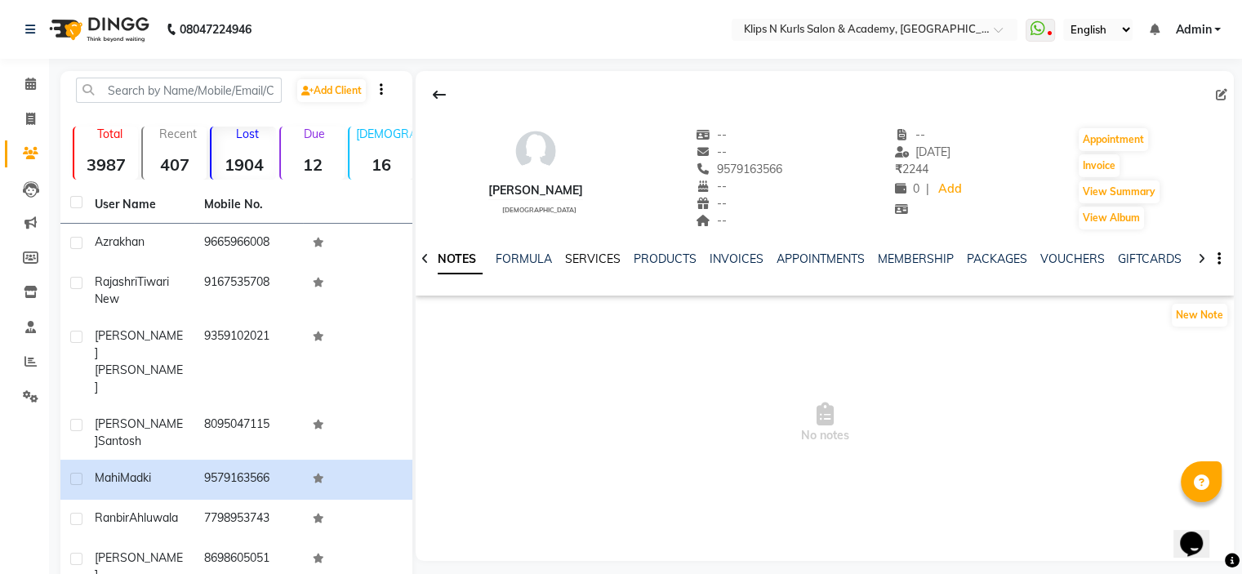
click at [601, 257] on link "SERVICES" at bounding box center [593, 258] width 56 height 15
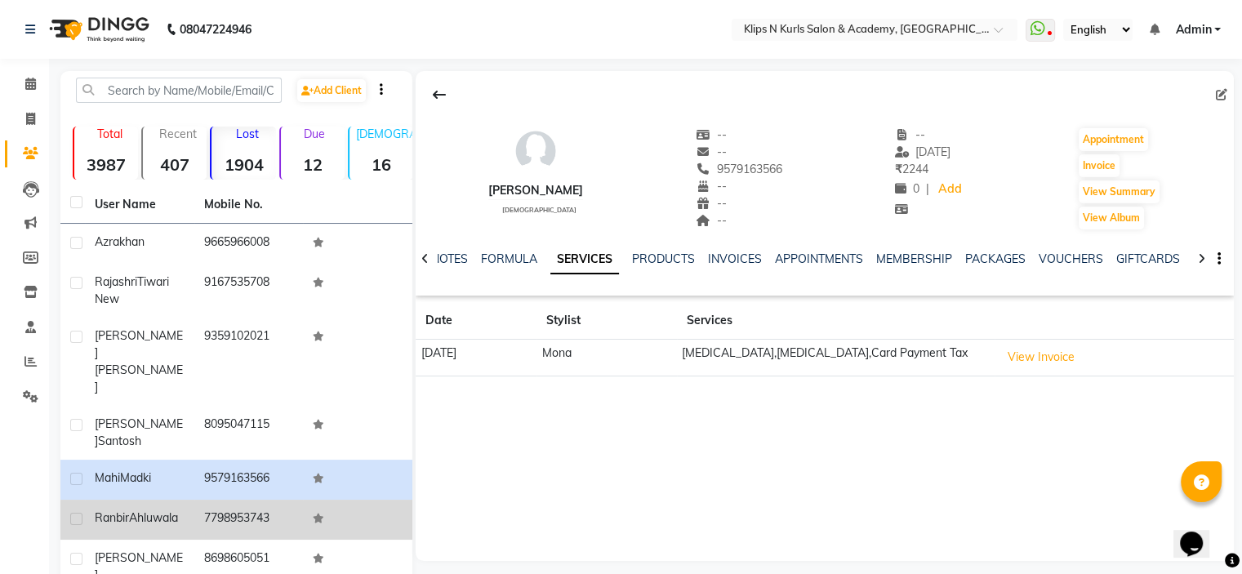
click at [238, 500] on td "7798953743" at bounding box center [248, 520] width 109 height 40
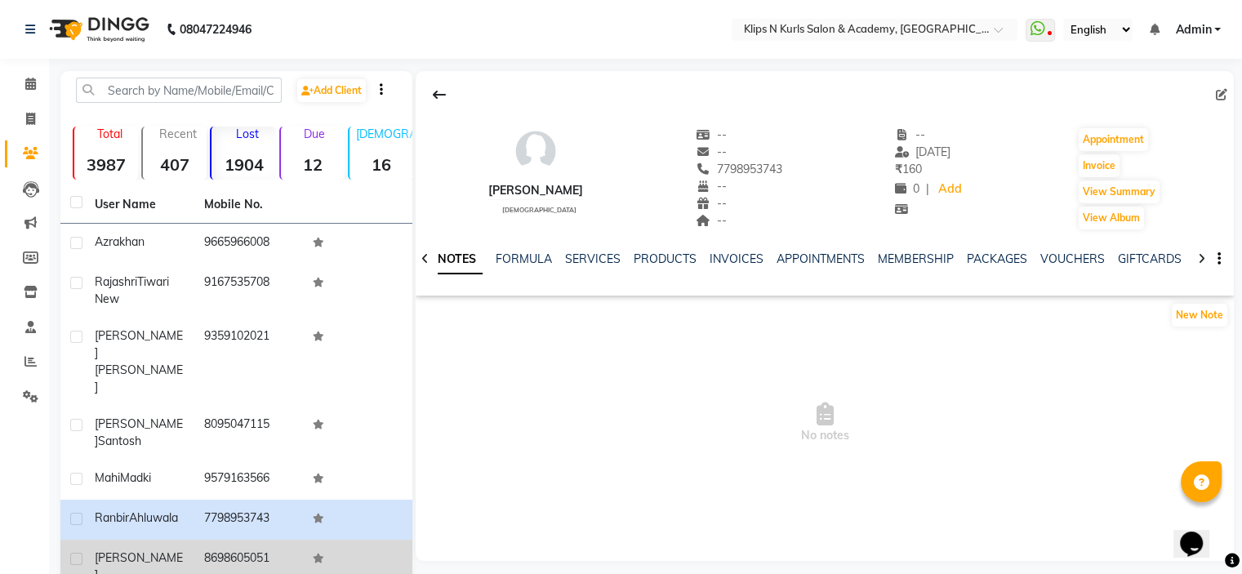
click at [198, 540] on td "8698605051" at bounding box center [248, 567] width 109 height 54
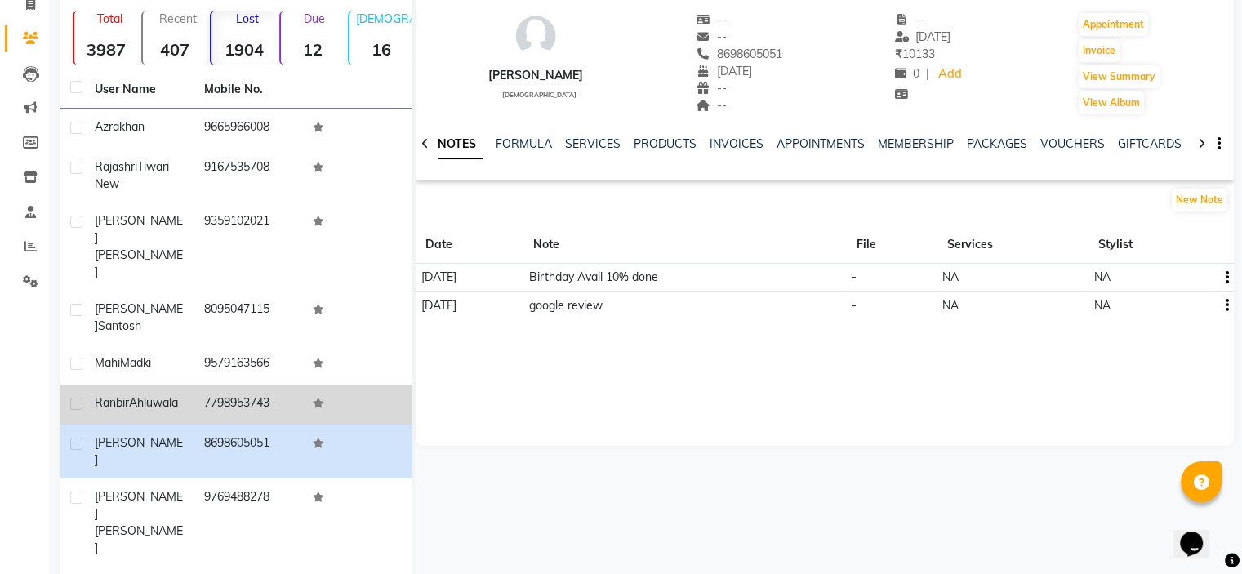
scroll to position [134, 0]
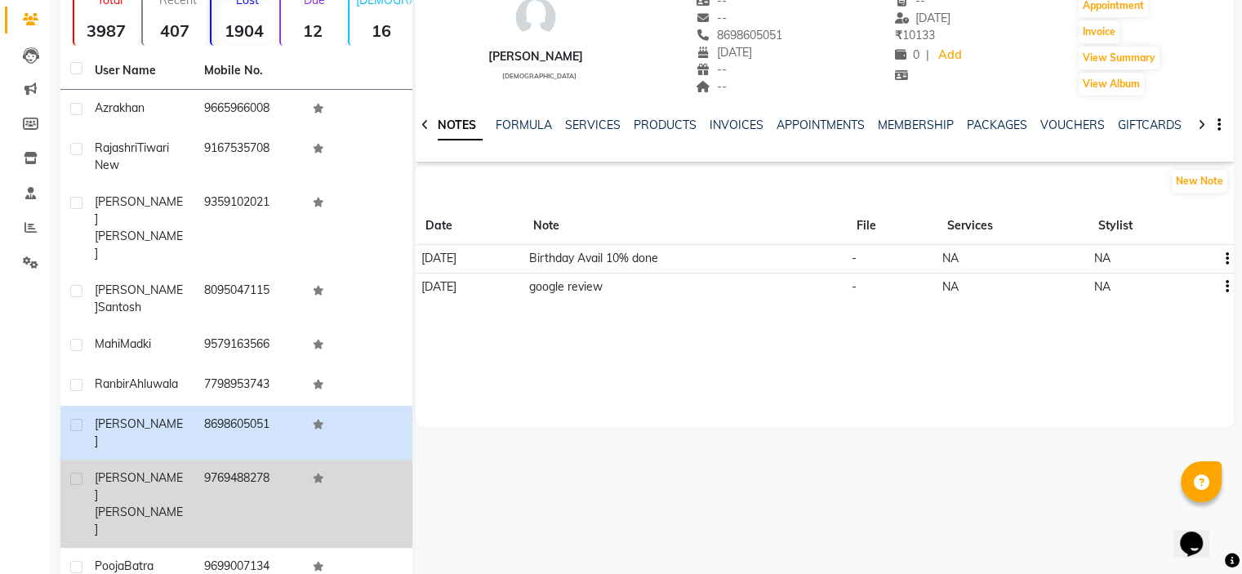
click at [274, 460] on td "9769488278" at bounding box center [248, 504] width 109 height 88
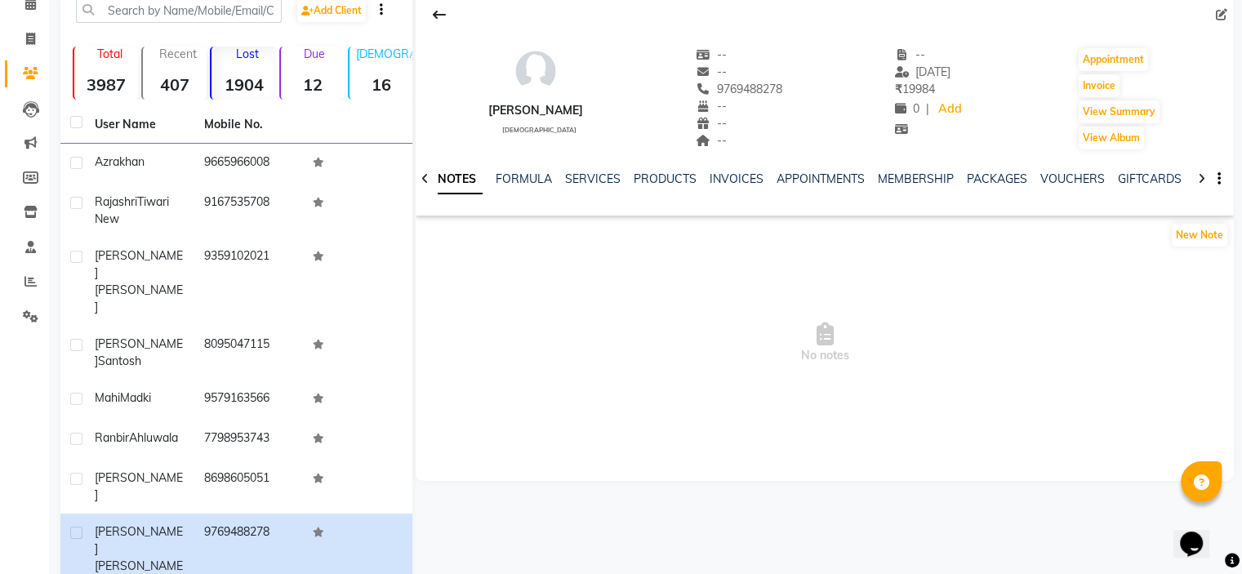
scroll to position [52, 0]
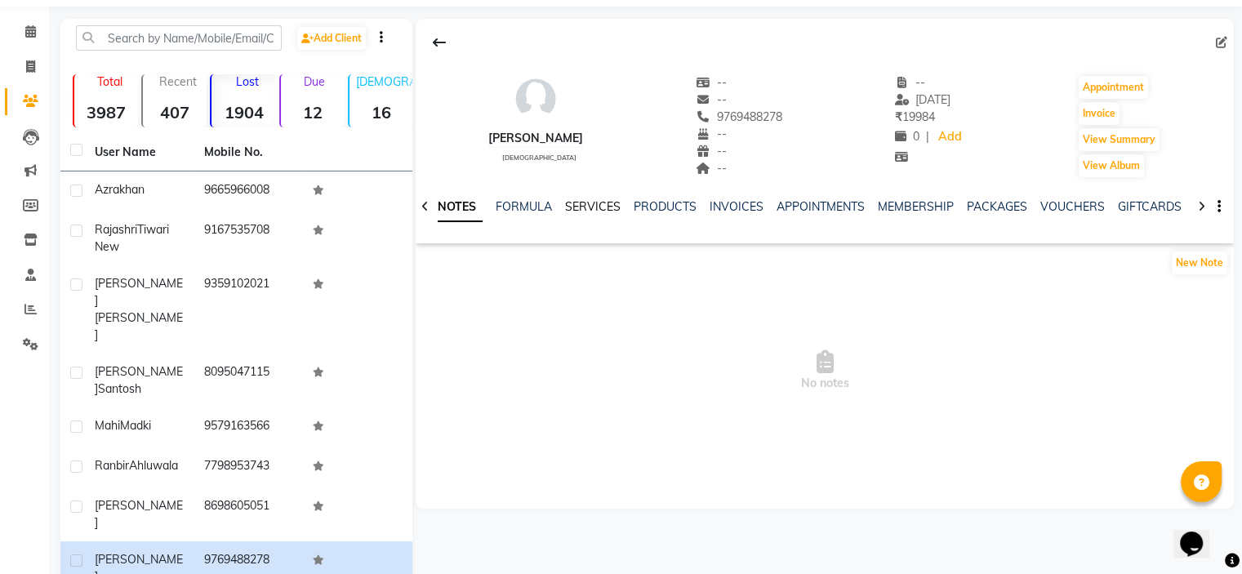
click at [595, 205] on link "SERVICES" at bounding box center [593, 206] width 56 height 15
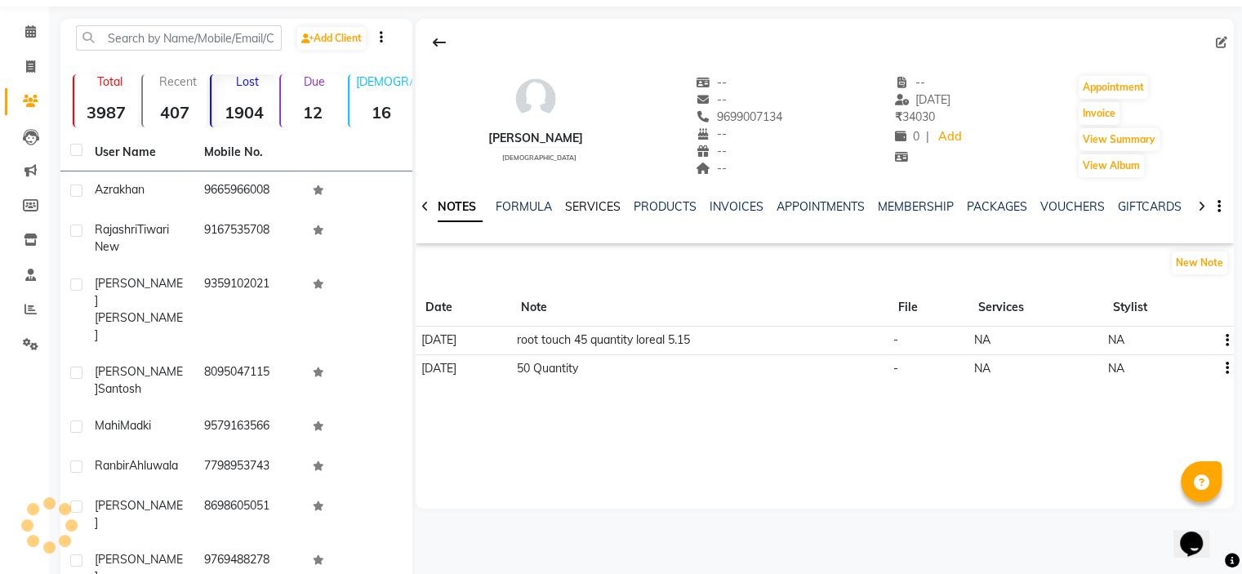
click at [582, 205] on link "SERVICES" at bounding box center [593, 206] width 56 height 15
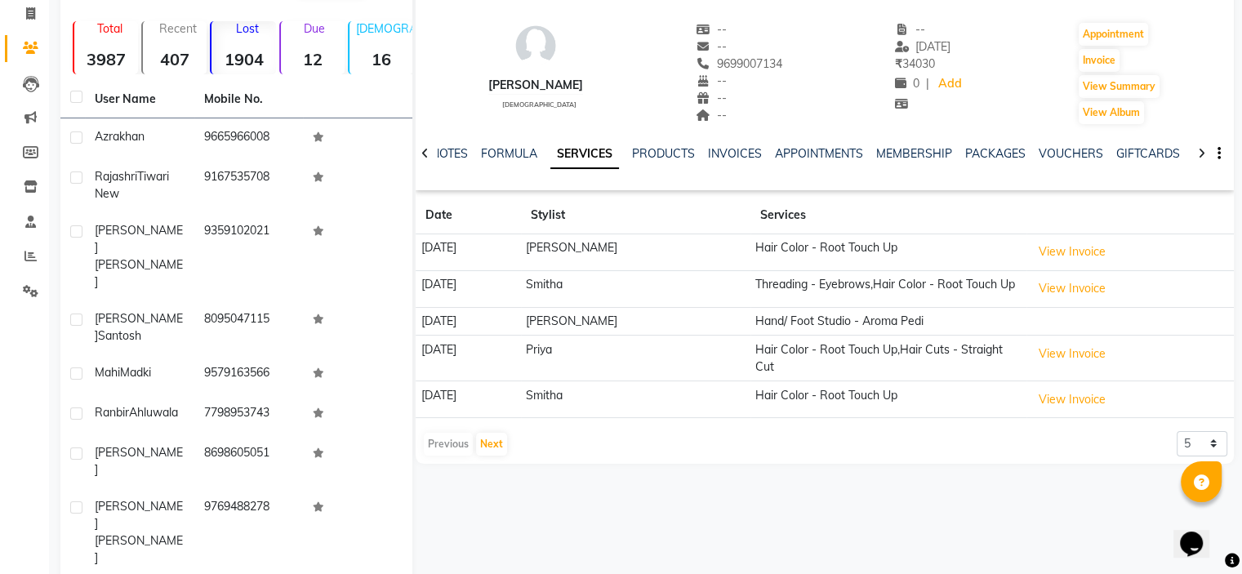
scroll to position [134, 0]
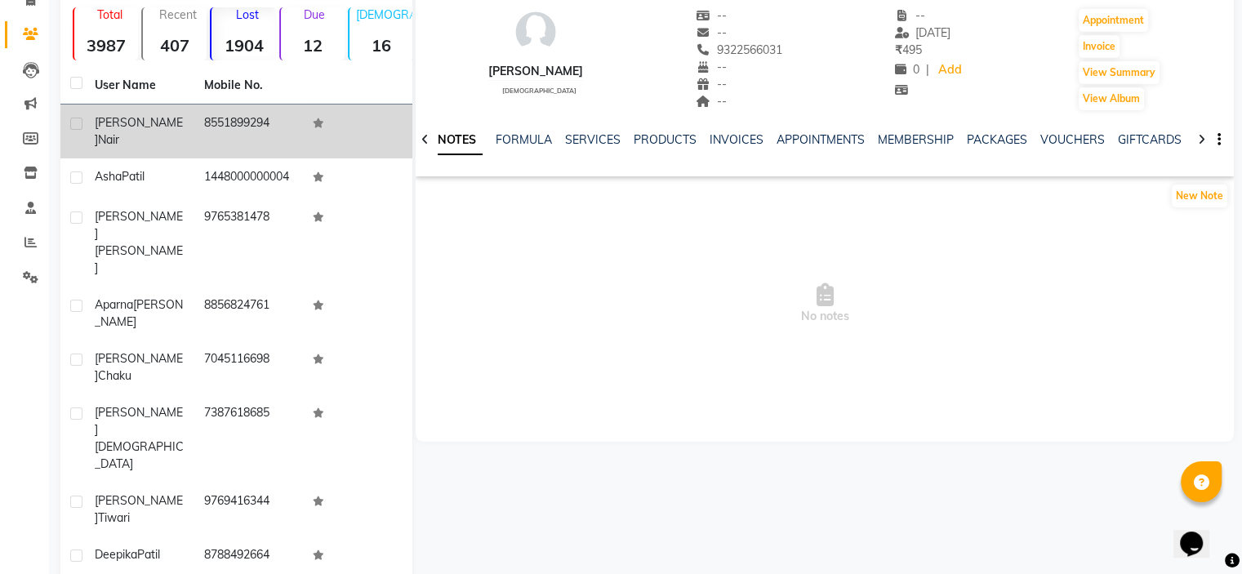
click at [168, 131] on td "[PERSON_NAME]" at bounding box center [139, 131] width 109 height 54
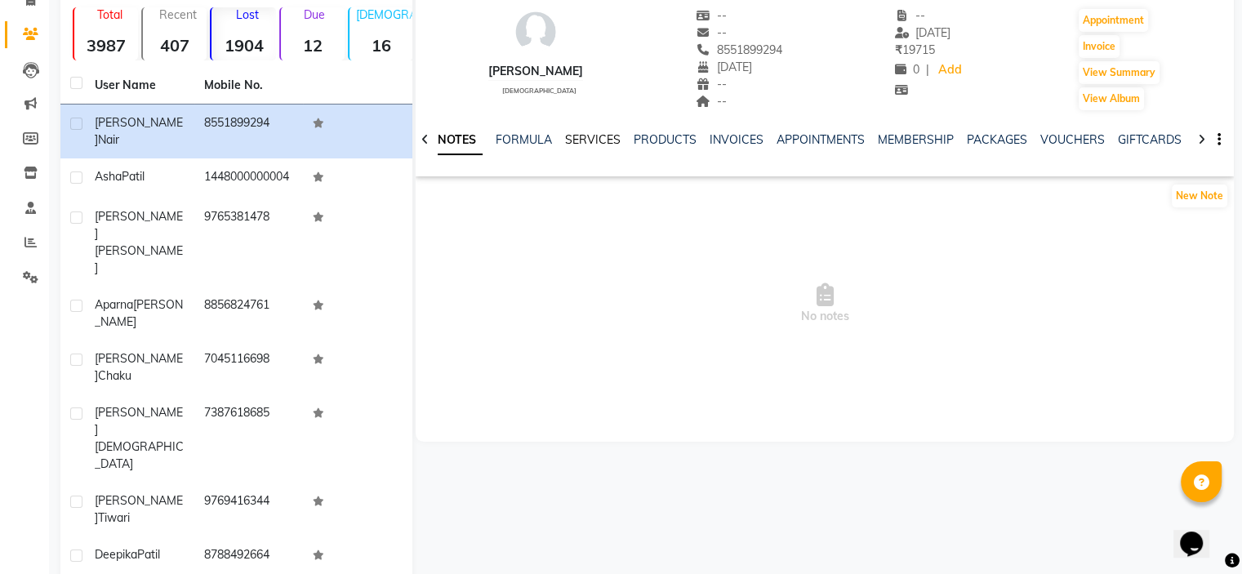
click at [607, 140] on link "SERVICES" at bounding box center [593, 139] width 56 height 15
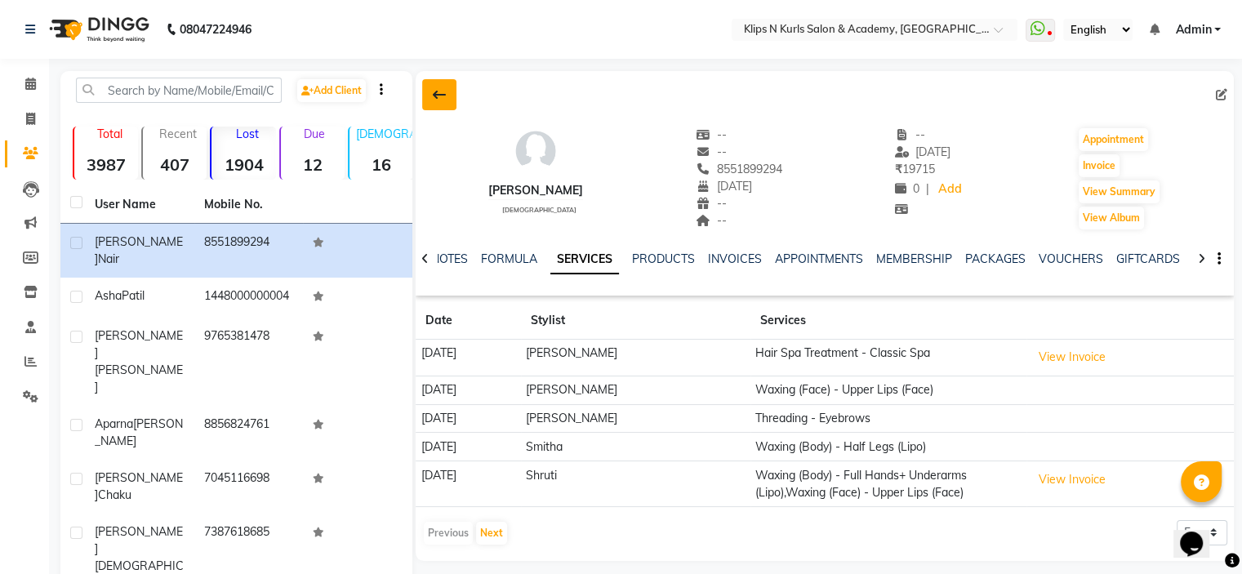
click at [433, 96] on icon at bounding box center [439, 94] width 13 height 13
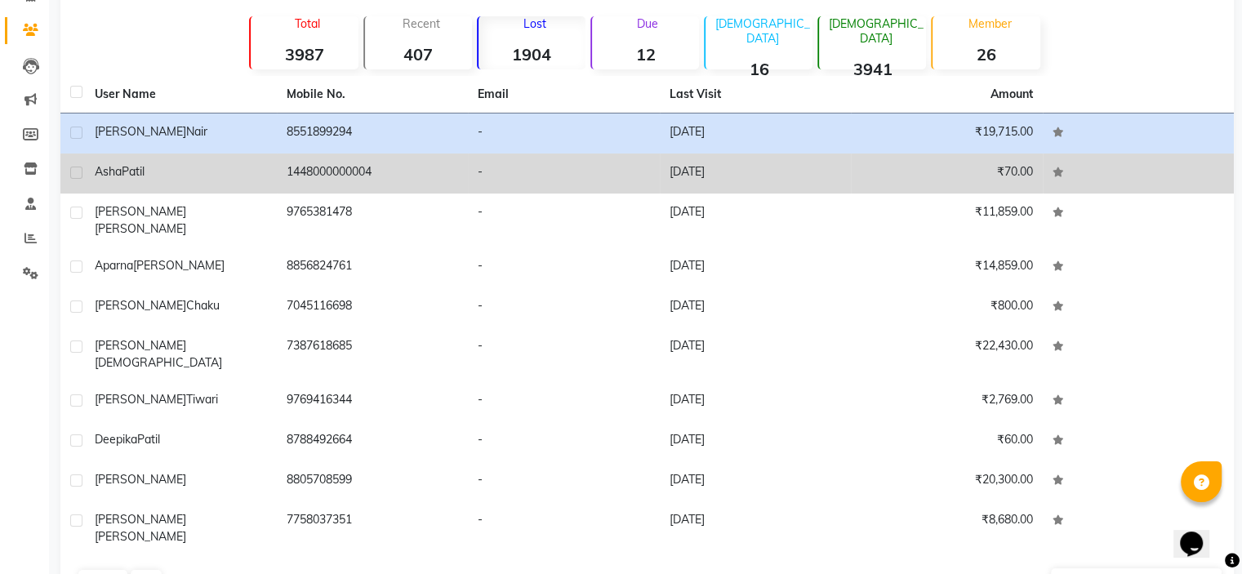
scroll to position [132, 0]
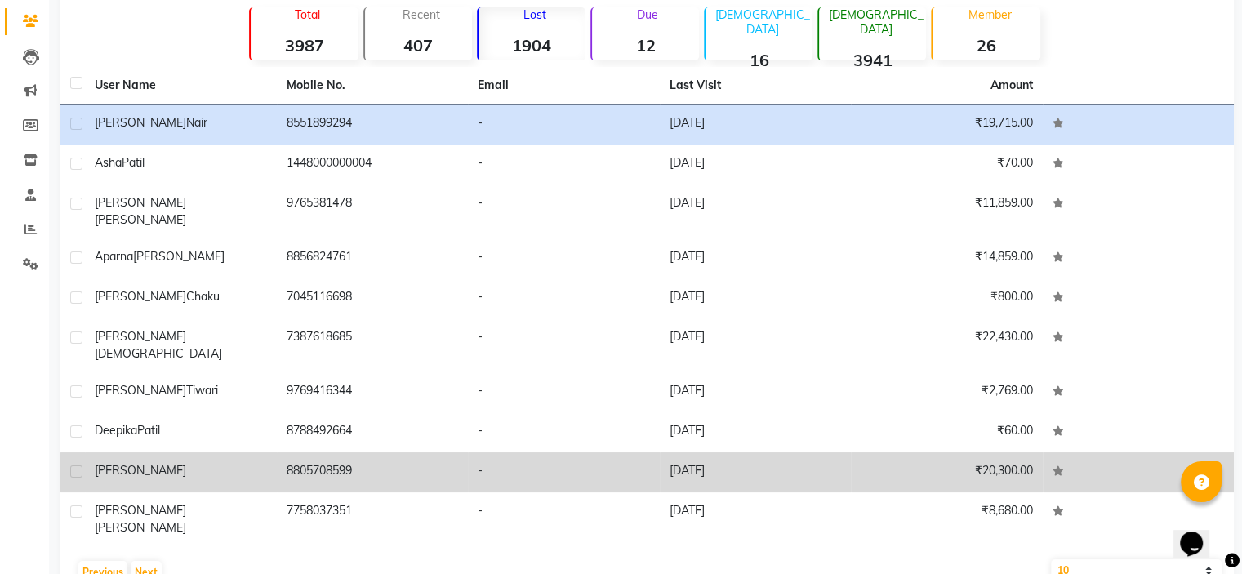
click at [262, 462] on div "[PERSON_NAME]" at bounding box center [181, 470] width 172 height 17
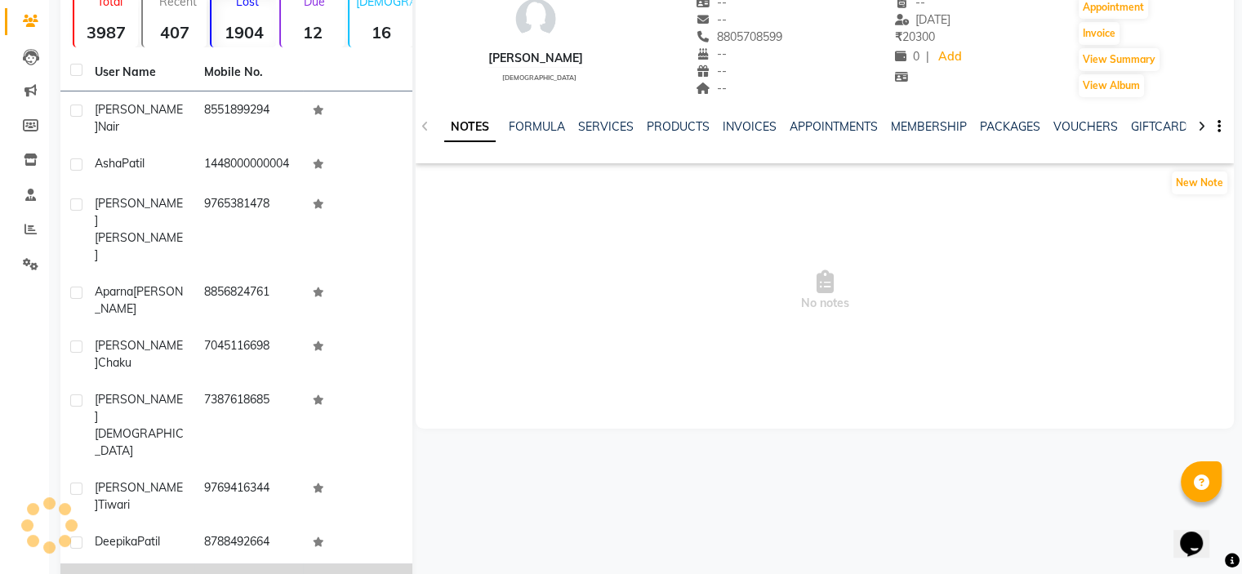
scroll to position [119, 0]
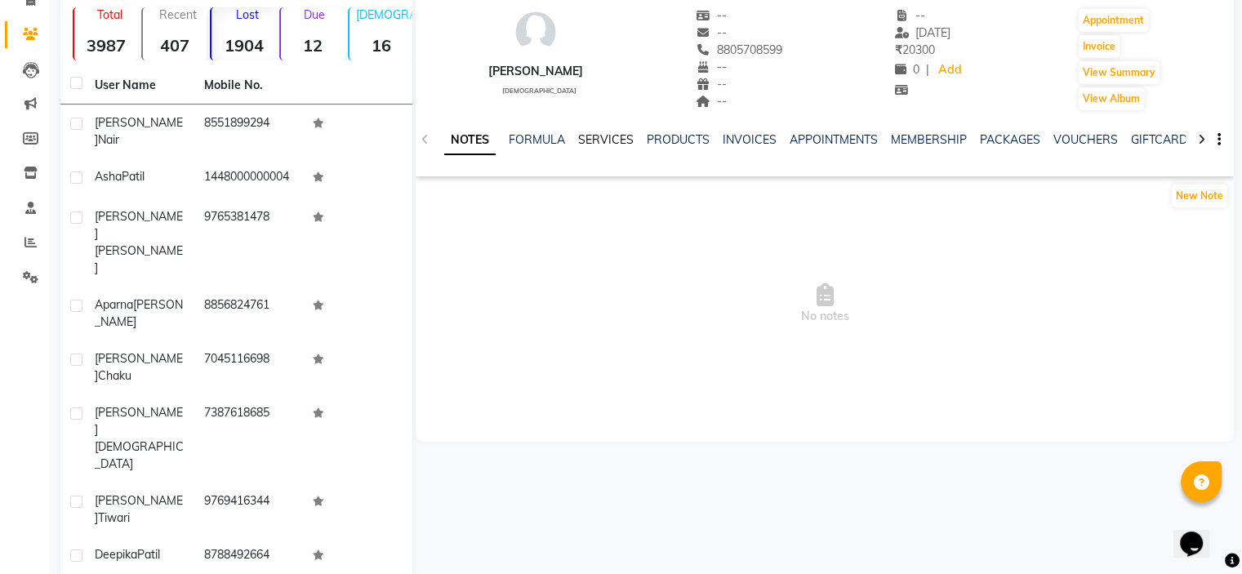
click at [601, 137] on link "SERVICES" at bounding box center [606, 139] width 56 height 15
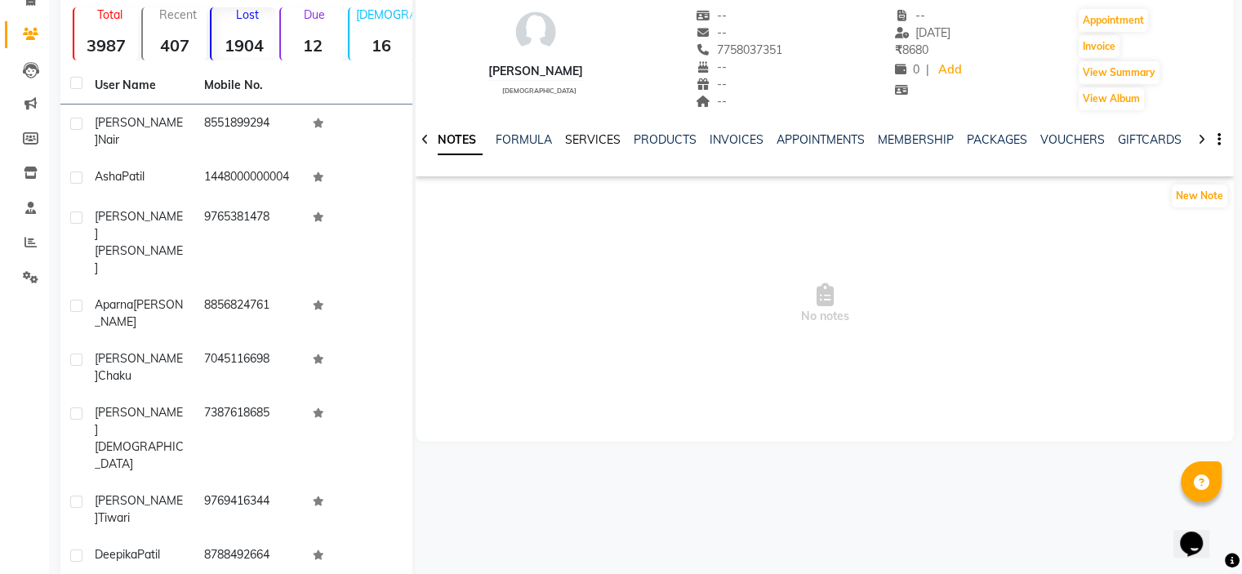
click at [584, 136] on link "SERVICES" at bounding box center [593, 139] width 56 height 15
